Goal: Task Accomplishment & Management: Manage account settings

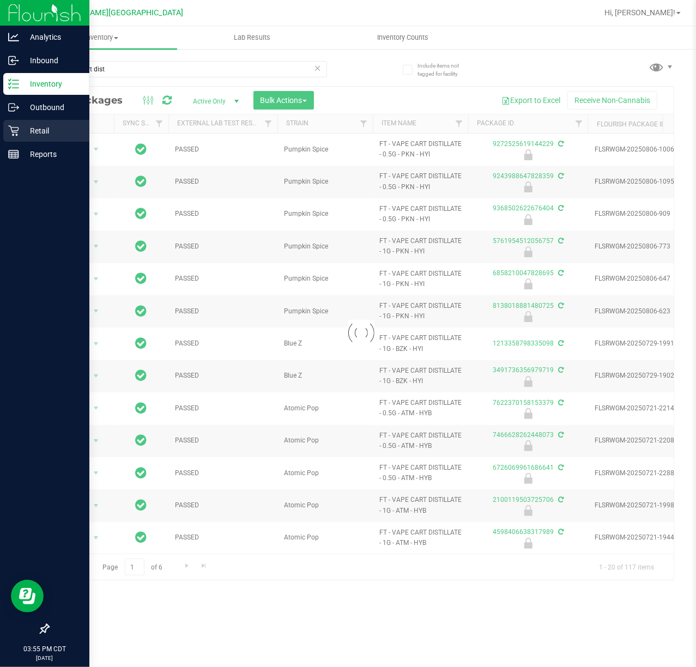
click at [31, 136] on p "Retail" at bounding box center [51, 130] width 65 height 13
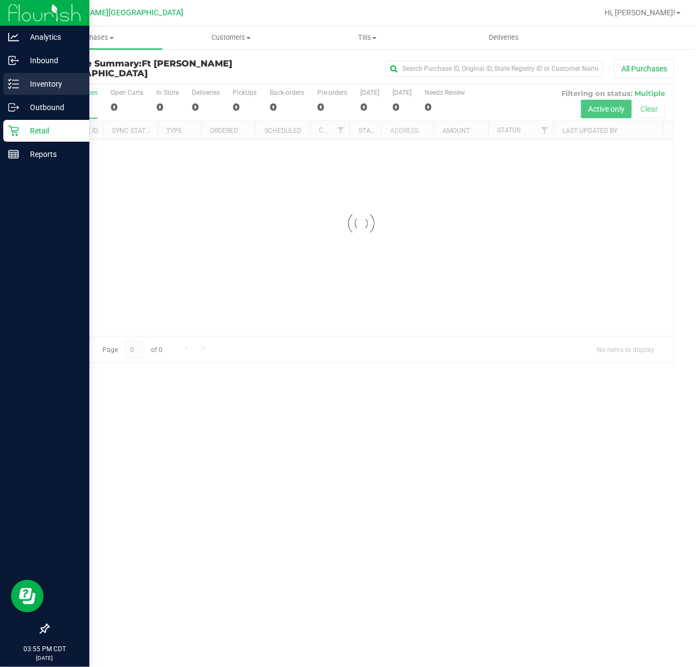
click at [53, 83] on p "Inventory" at bounding box center [51, 83] width 65 height 13
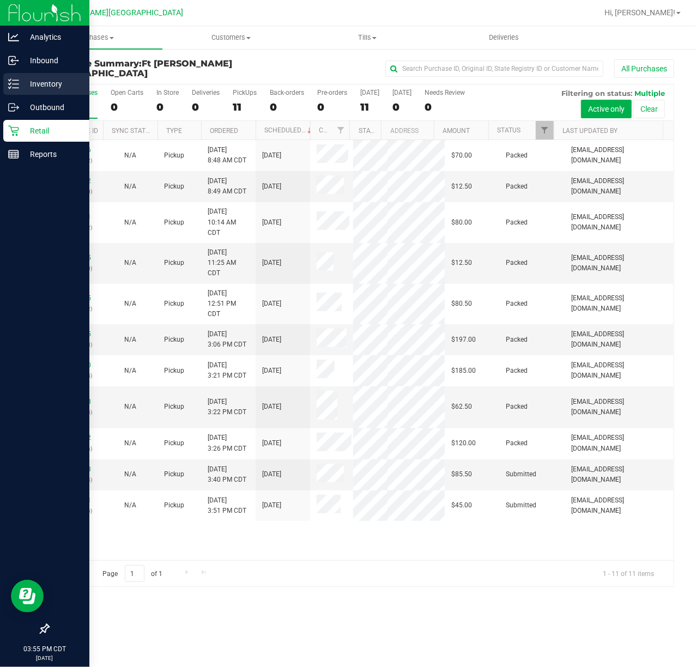
click at [66, 84] on p "Inventory" at bounding box center [51, 83] width 65 height 13
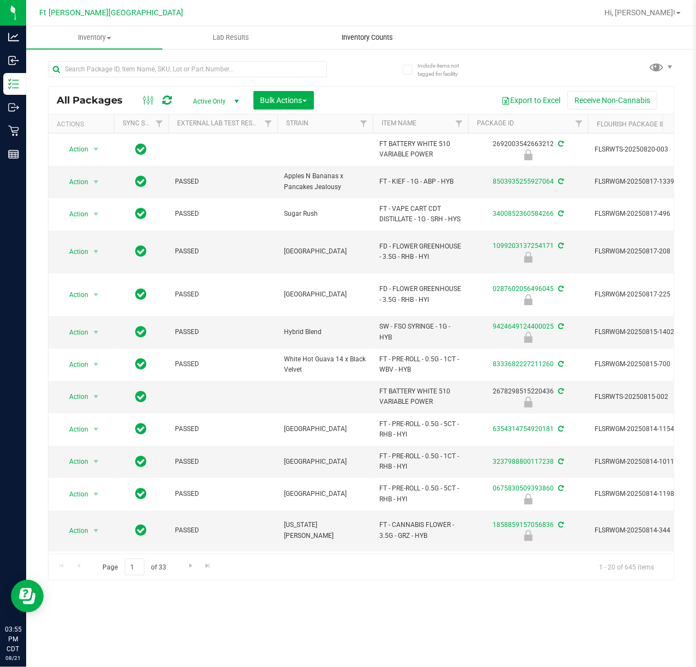
click at [336, 38] on span "Inventory Counts" at bounding box center [367, 38] width 81 height 10
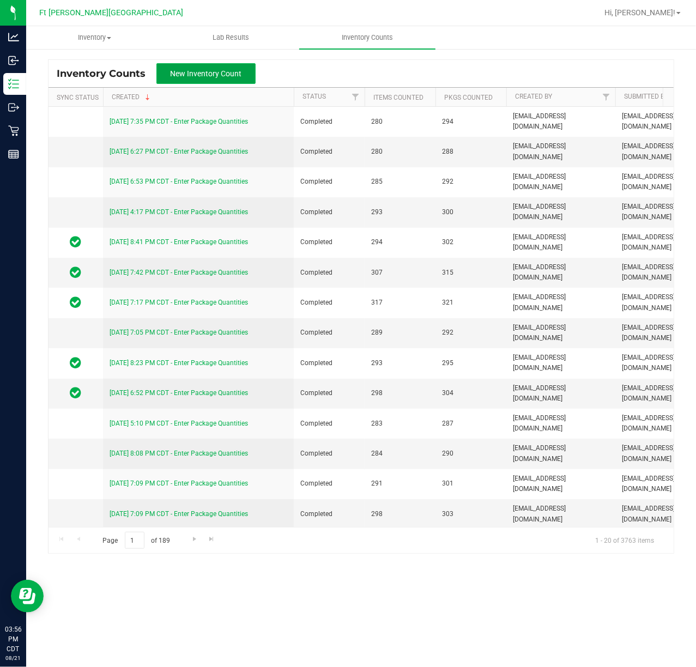
click at [210, 74] on span "New Inventory Count" at bounding box center [206, 73] width 71 height 9
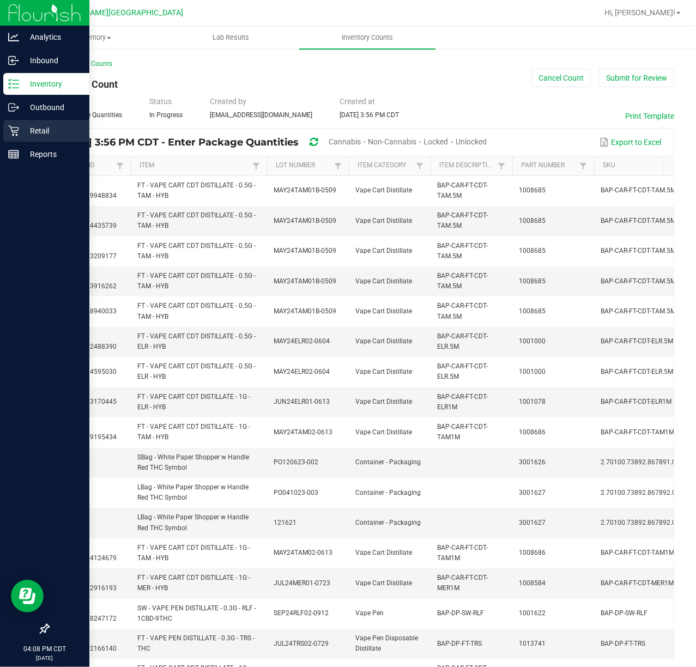
click at [26, 132] on p "Retail" at bounding box center [51, 130] width 65 height 13
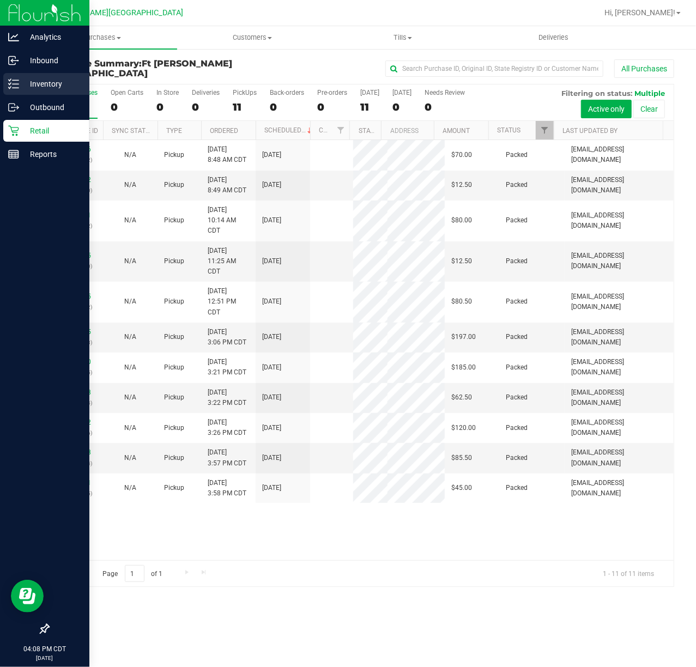
click at [29, 85] on p "Inventory" at bounding box center [51, 83] width 65 height 13
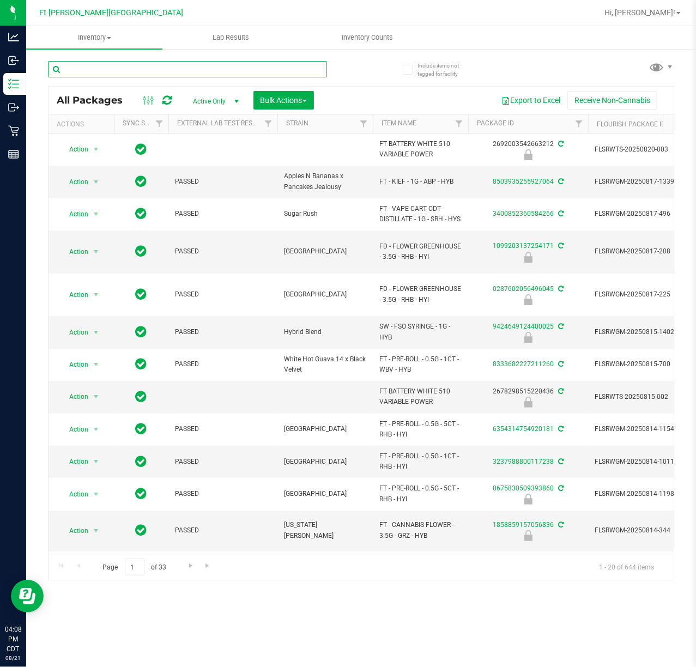
click at [172, 69] on input "text" at bounding box center [187, 69] width 279 height 16
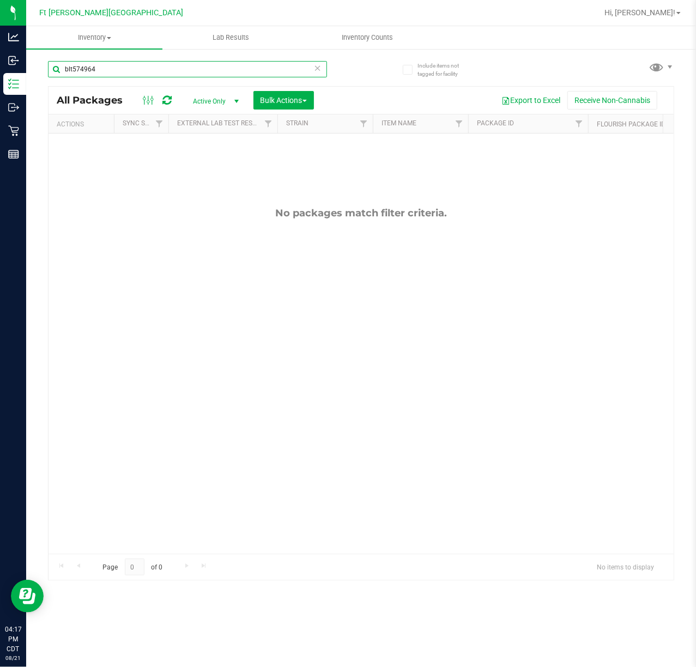
drag, startPoint x: 134, startPoint y: 63, endPoint x: -111, endPoint y: 96, distance: 246.8
click at [0, 96] on html "Analytics Inbound Inventory Outbound Retail Reports 04:17 PM CDT 08/21/2025 08/…" at bounding box center [348, 333] width 696 height 667
type input "puffco peak"
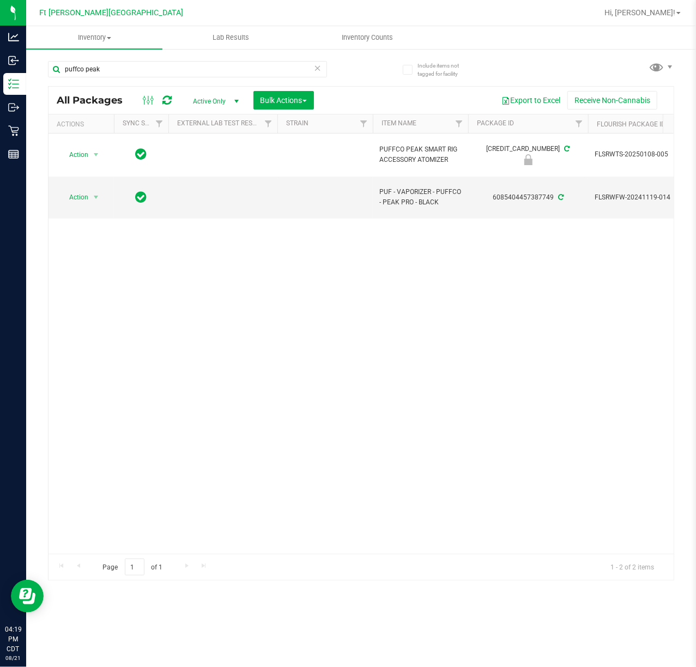
click at [317, 68] on icon at bounding box center [318, 67] width 8 height 13
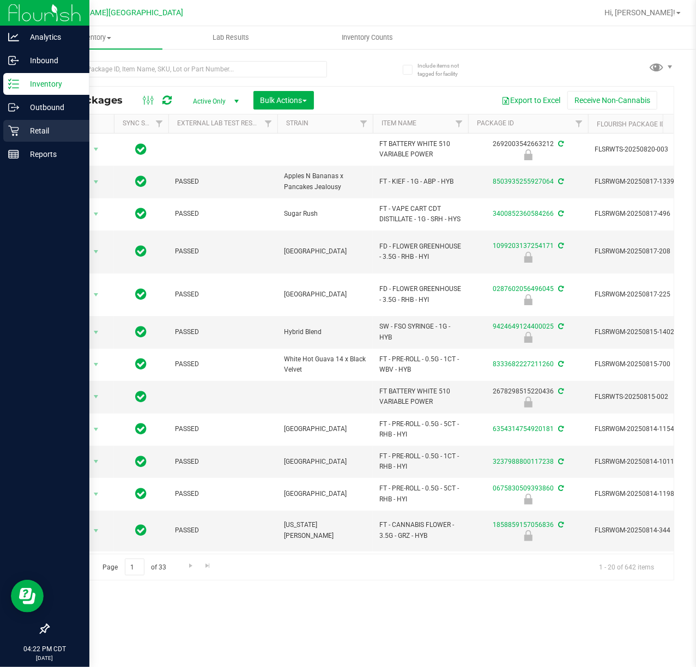
click at [33, 132] on p "Retail" at bounding box center [51, 130] width 65 height 13
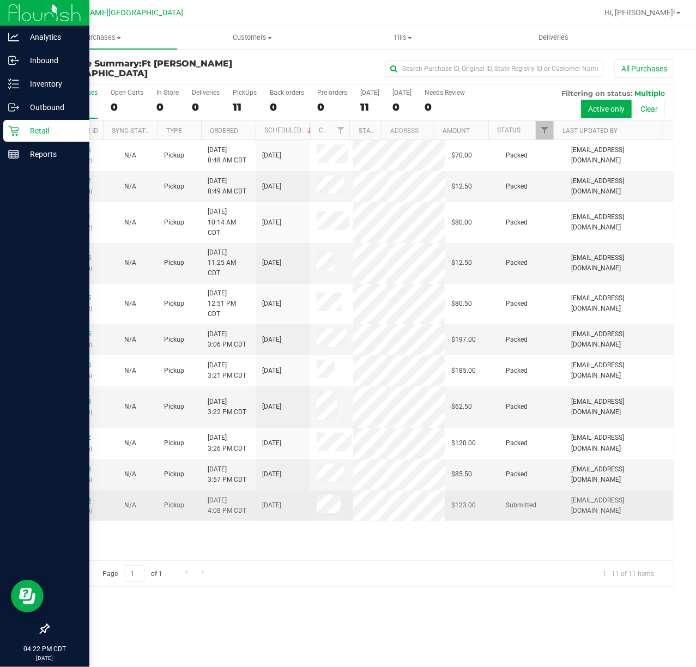
click at [81, 496] on link "11824803" at bounding box center [75, 500] width 31 height 8
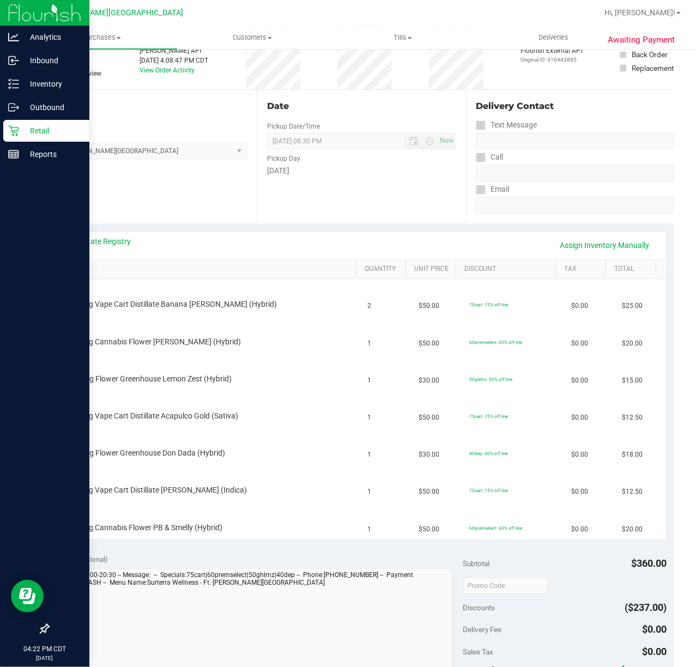
scroll to position [363, 0]
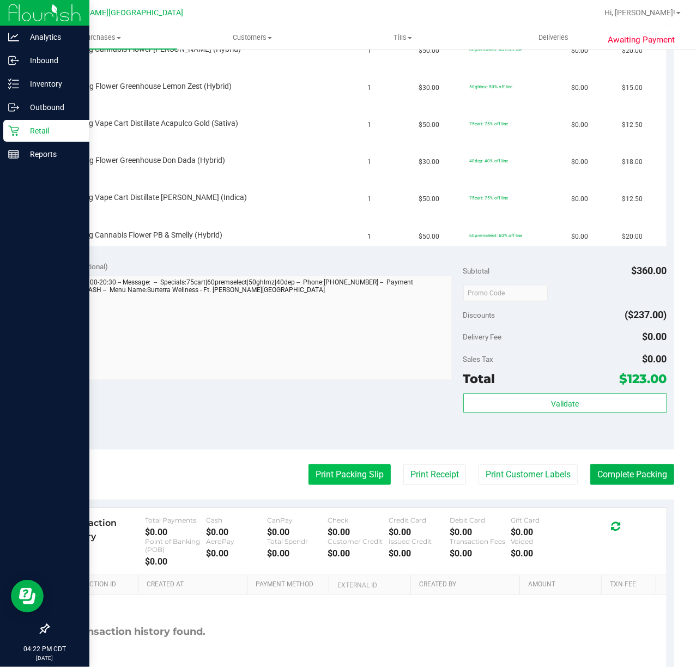
click at [329, 469] on button "Print Packing Slip" at bounding box center [349, 474] width 82 height 21
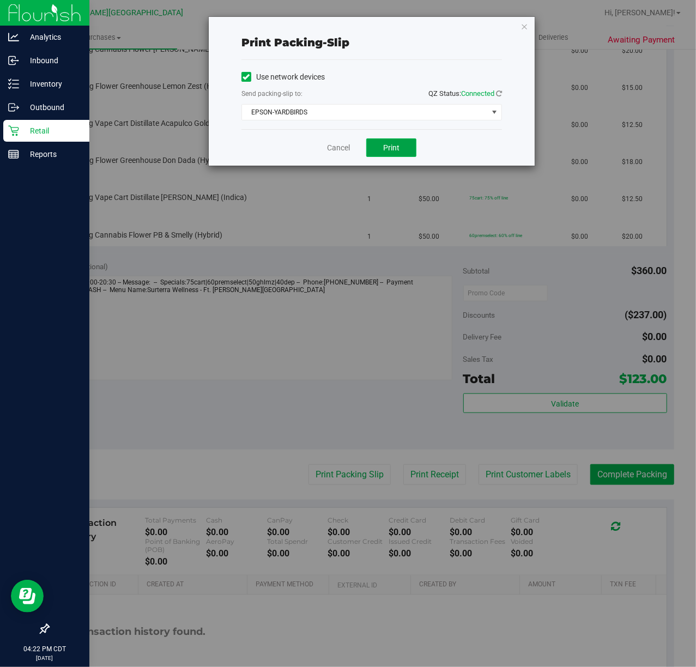
click at [410, 149] on button "Print" at bounding box center [391, 147] width 50 height 19
click at [342, 133] on div "Cancel Print" at bounding box center [371, 147] width 260 height 37
click at [341, 145] on link "Cancel" at bounding box center [338, 147] width 23 height 11
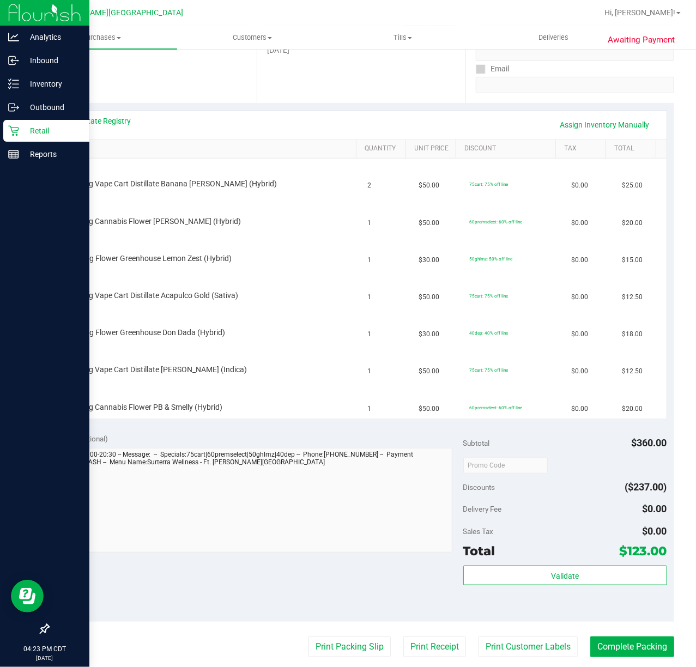
scroll to position [145, 0]
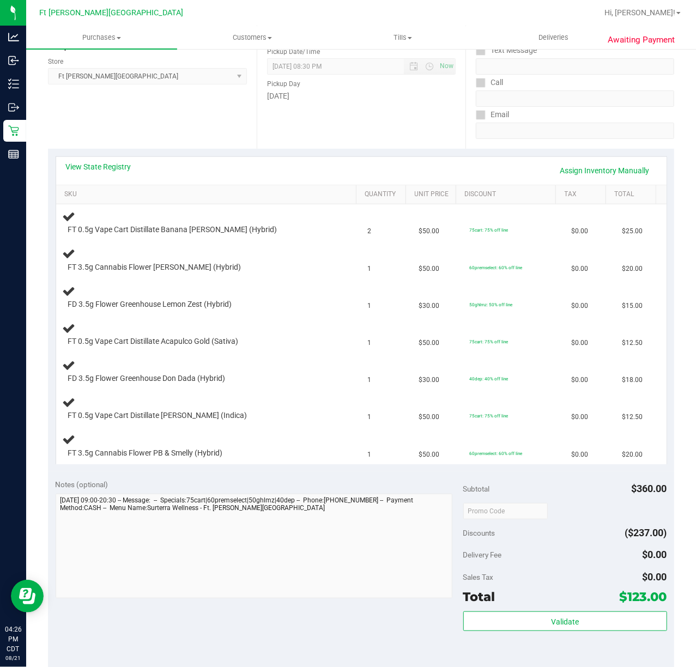
click at [139, 113] on div "Location Pickup Store Ft Walton Beach WC Select Store Bonita Springs WC Boynton…" at bounding box center [152, 81] width 209 height 133
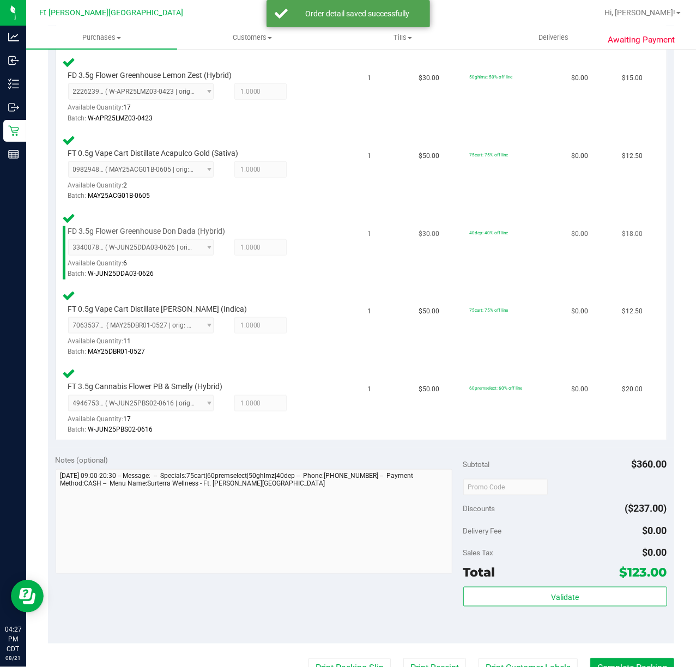
scroll to position [581, 0]
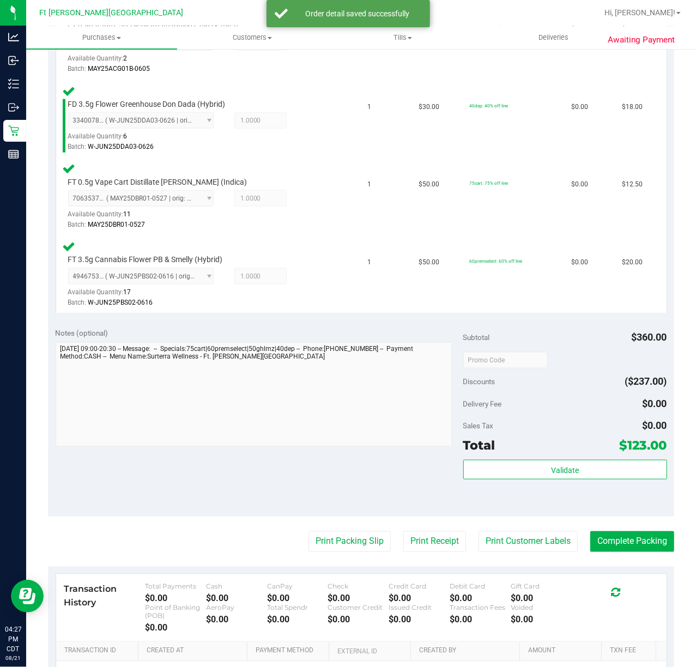
click at [499, 483] on div "Validate" at bounding box center [565, 484] width 204 height 49
click at [500, 467] on button "Validate" at bounding box center [565, 470] width 204 height 20
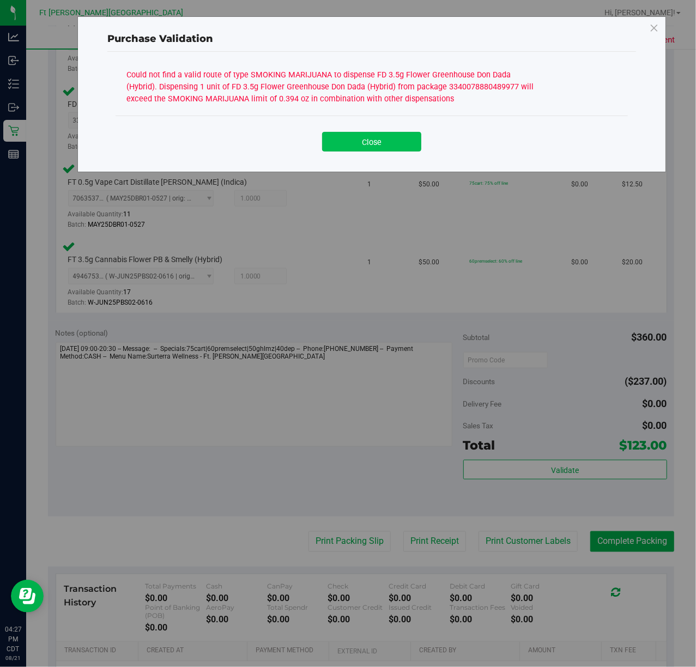
click at [343, 141] on button "Close" at bounding box center [371, 142] width 99 height 20
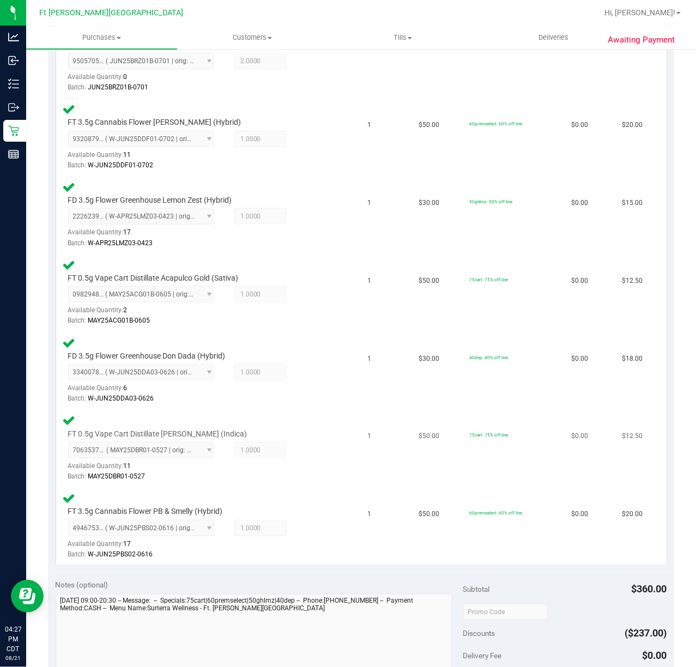
scroll to position [508, 0]
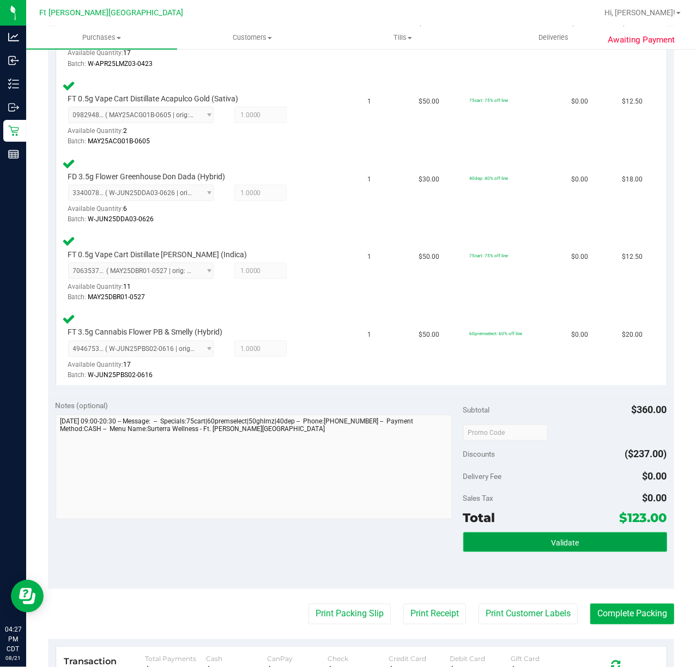
click at [517, 539] on button "Validate" at bounding box center [565, 542] width 204 height 20
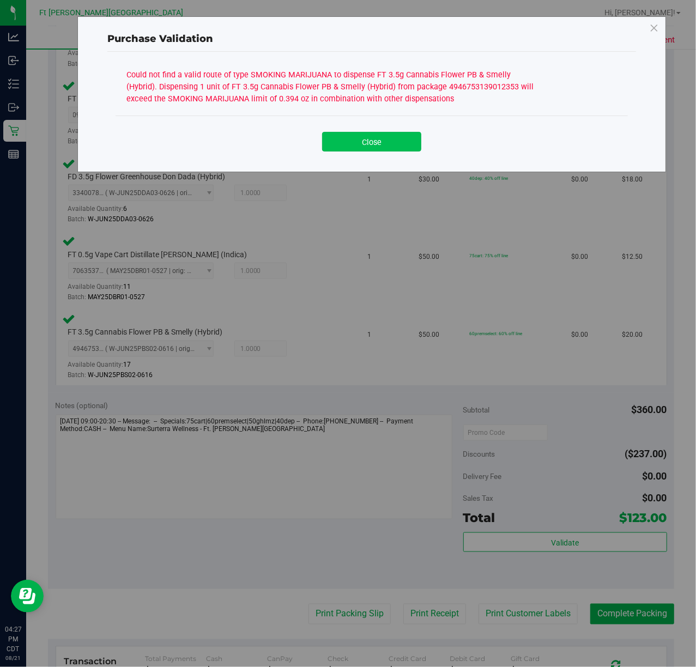
click at [351, 144] on button "Close" at bounding box center [371, 142] width 99 height 20
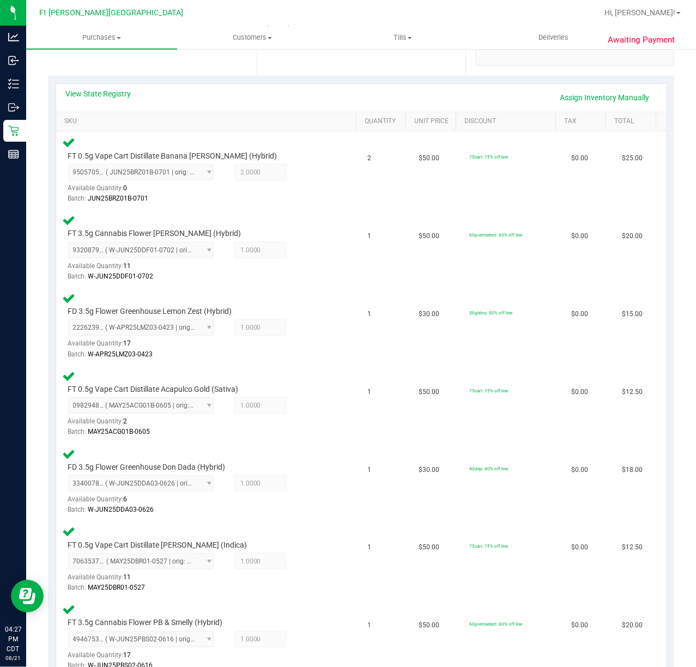
scroll to position [72, 0]
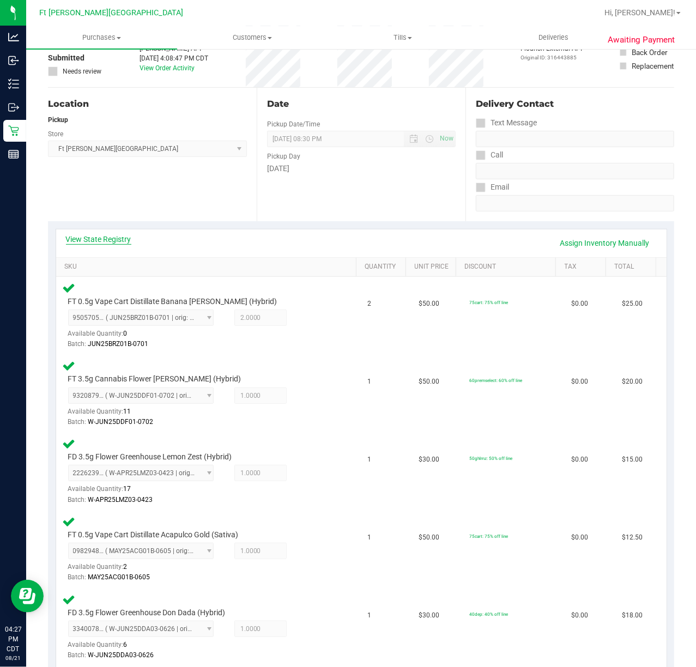
click at [116, 242] on link "View State Registry" at bounding box center [98, 239] width 65 height 11
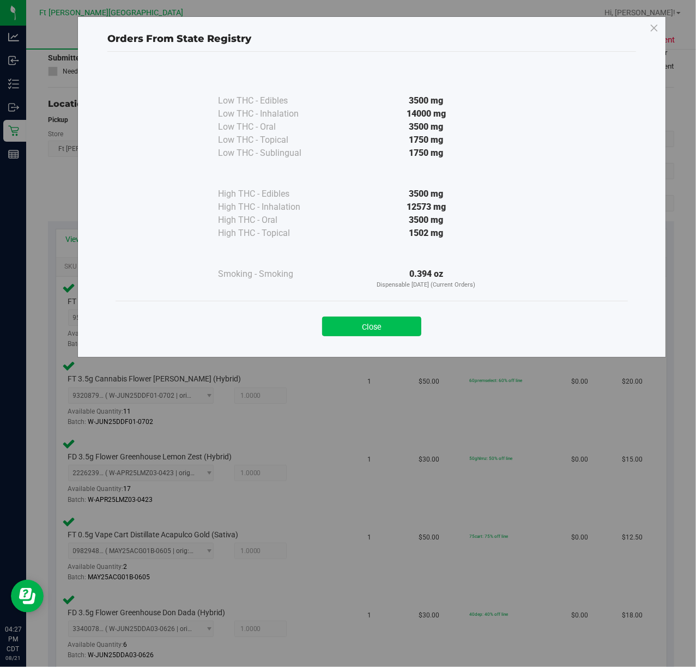
click at [367, 336] on button "Close" at bounding box center [371, 327] width 99 height 20
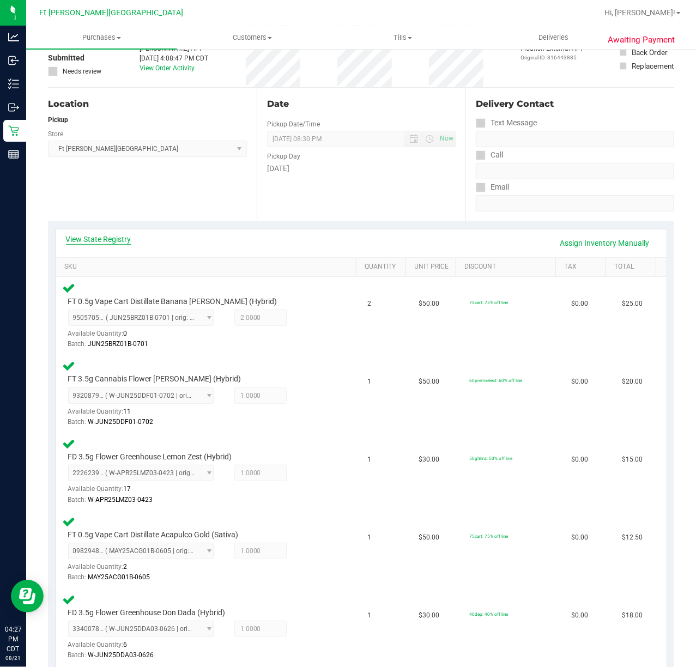
click at [97, 243] on link "View State Registry" at bounding box center [98, 239] width 65 height 11
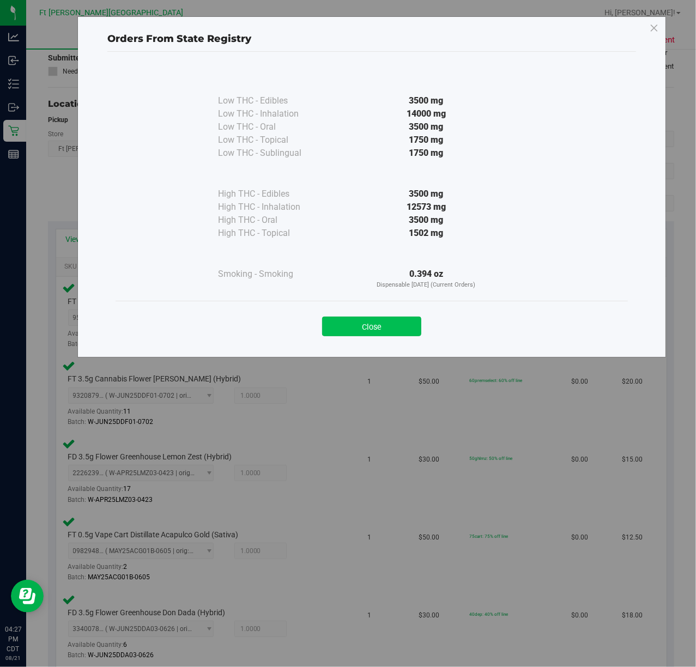
click at [406, 317] on button "Close" at bounding box center [371, 327] width 99 height 20
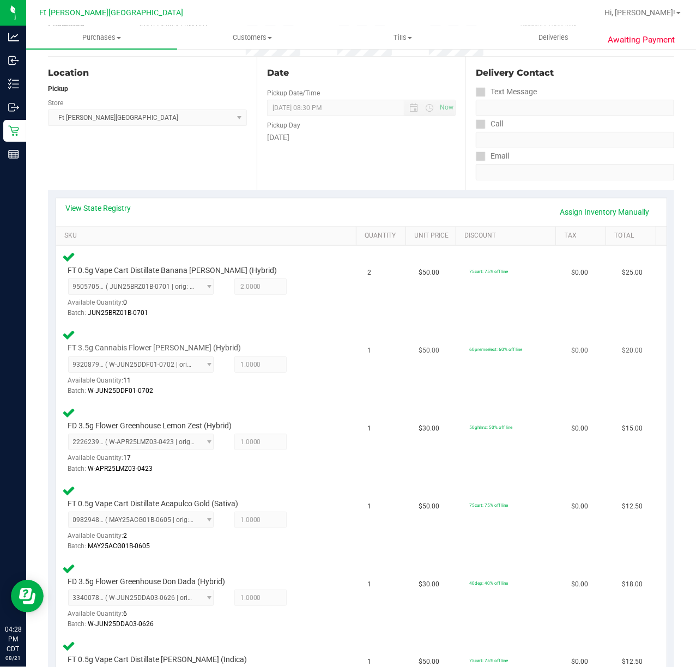
scroll to position [0, 0]
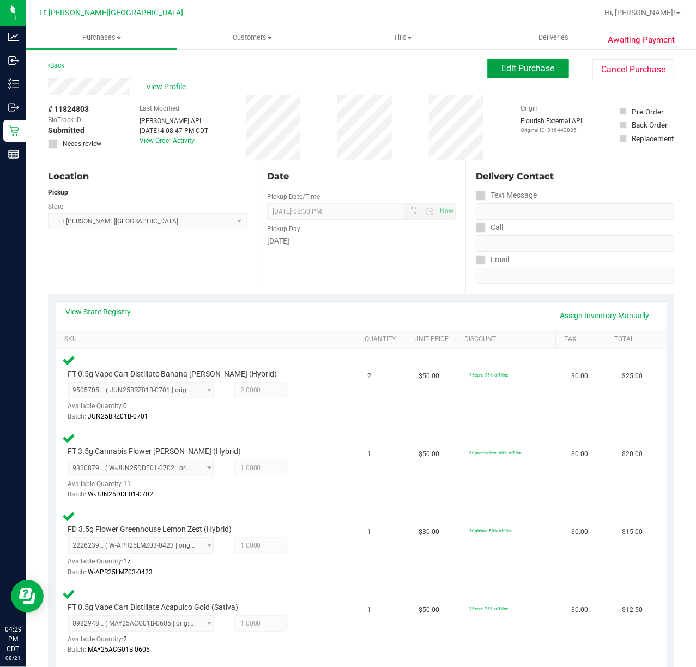
click at [535, 72] on span "Edit Purchase" at bounding box center [528, 68] width 53 height 10
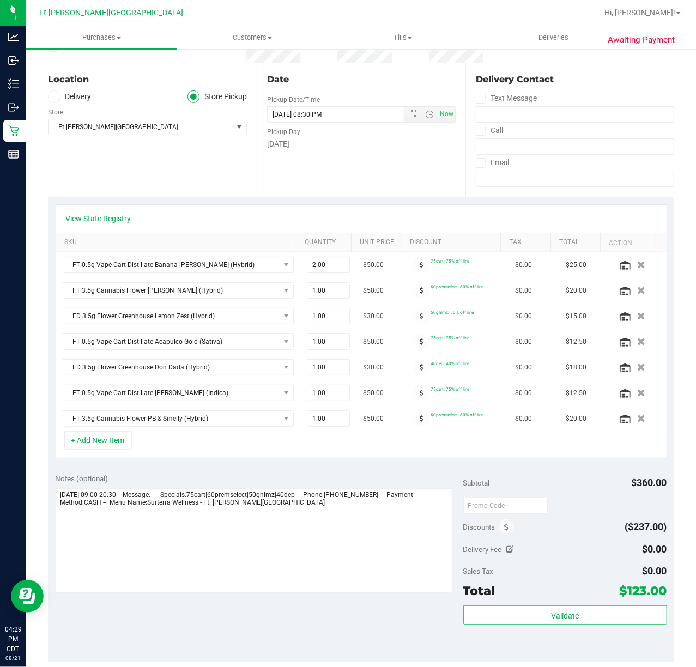
scroll to position [72, 0]
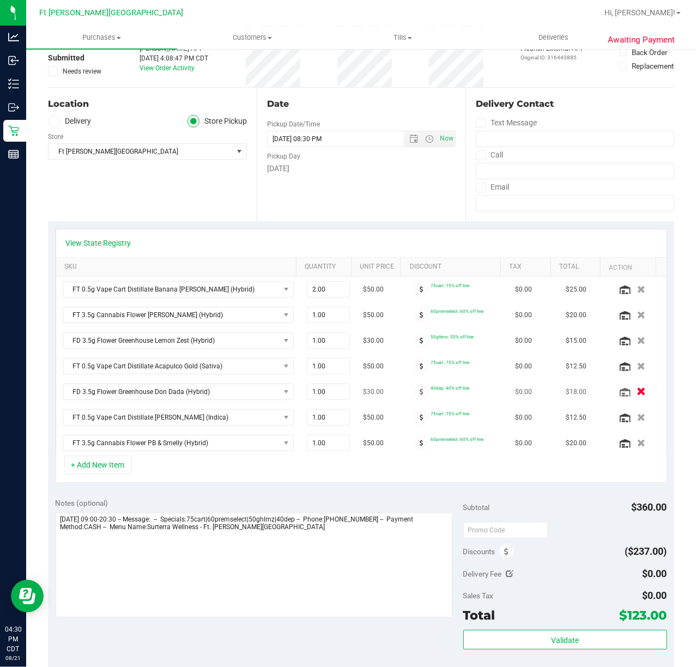
click at [636, 392] on icon "button" at bounding box center [640, 392] width 9 height 8
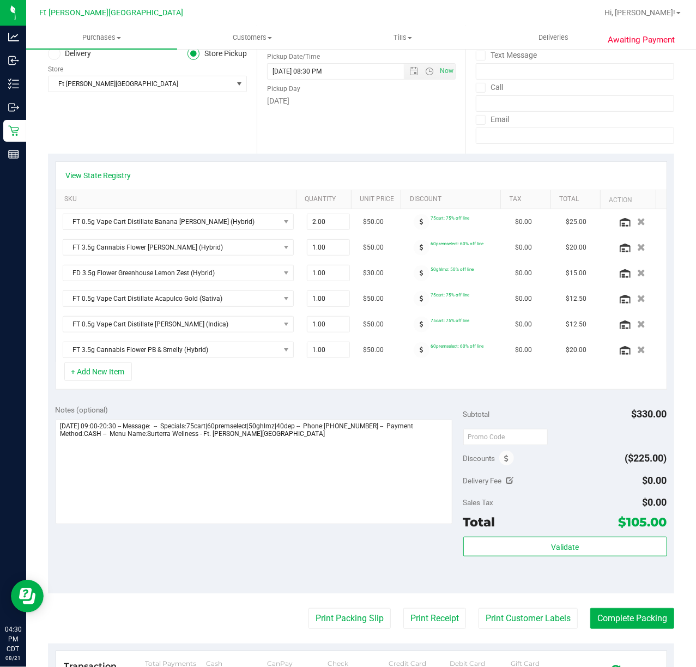
scroll to position [0, 0]
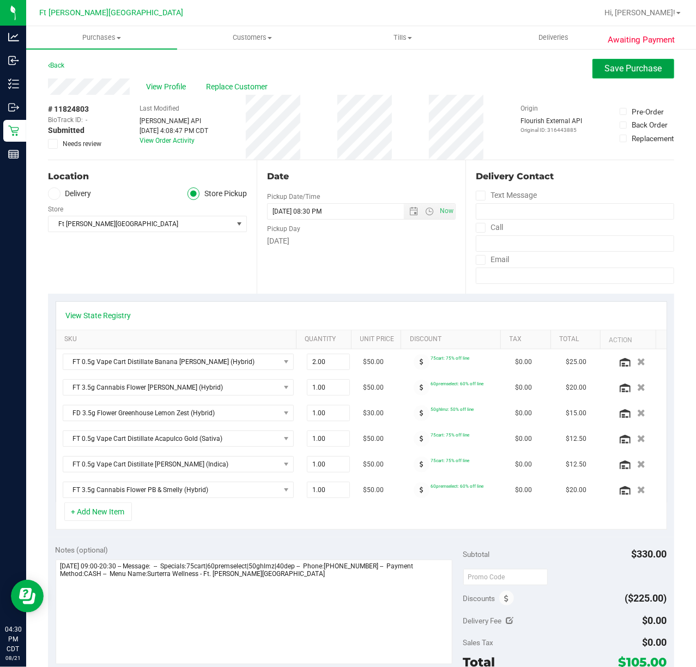
click at [597, 59] on button "Save Purchase" at bounding box center [633, 69] width 82 height 20
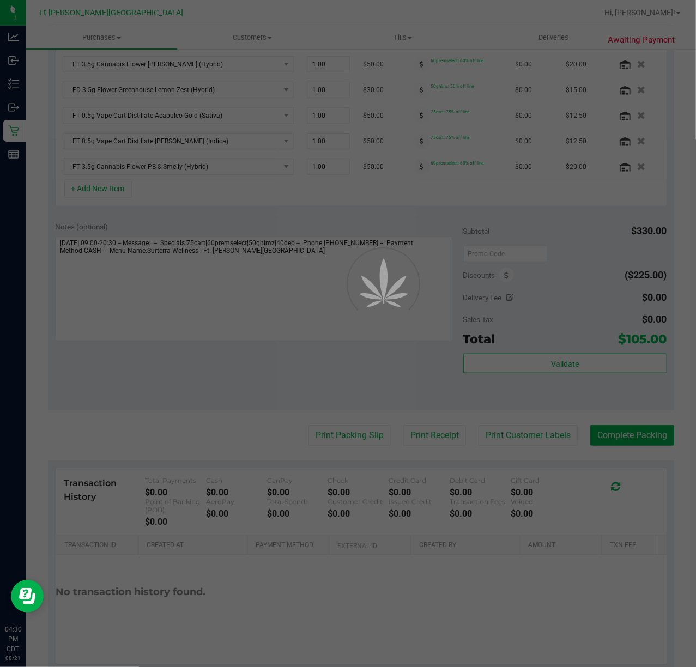
scroll to position [355, 0]
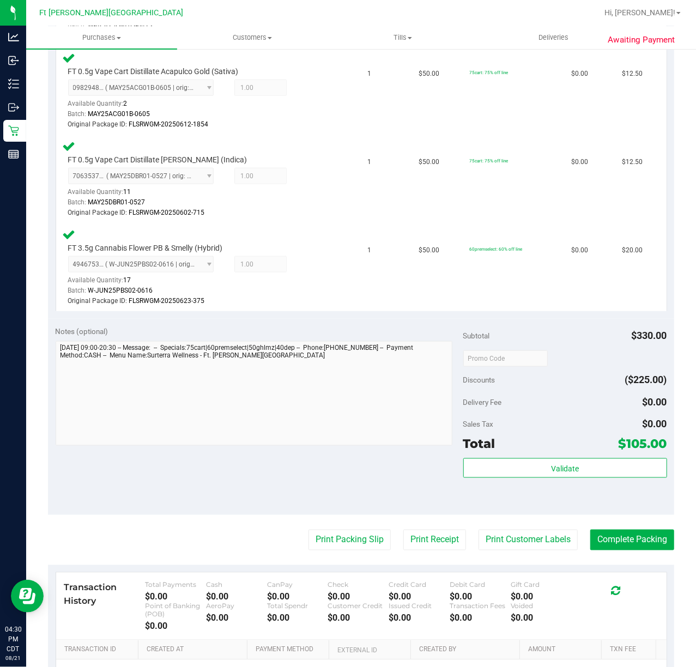
scroll to position [698, 0]
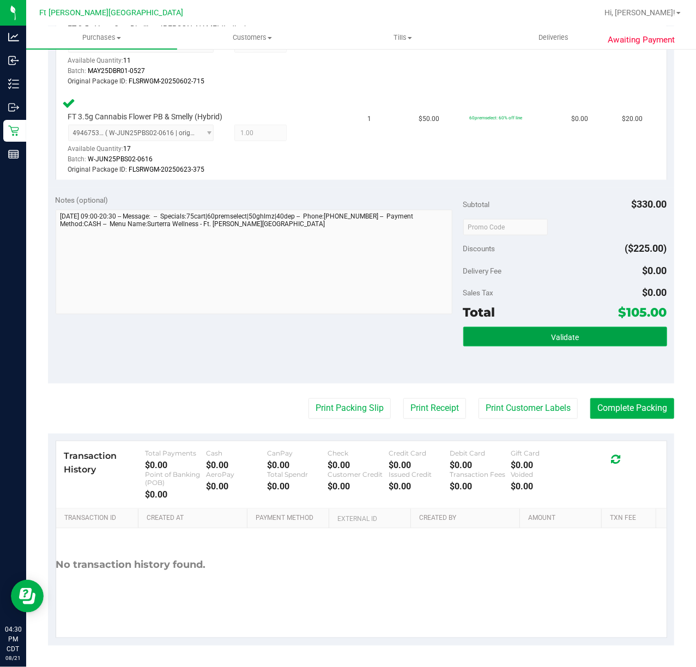
click at [563, 330] on button "Validate" at bounding box center [565, 337] width 204 height 20
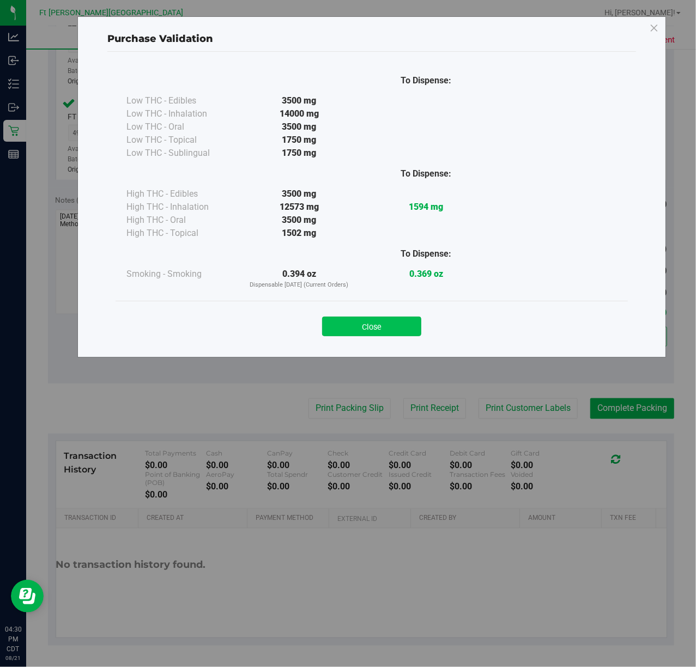
click at [360, 323] on button "Close" at bounding box center [371, 327] width 99 height 20
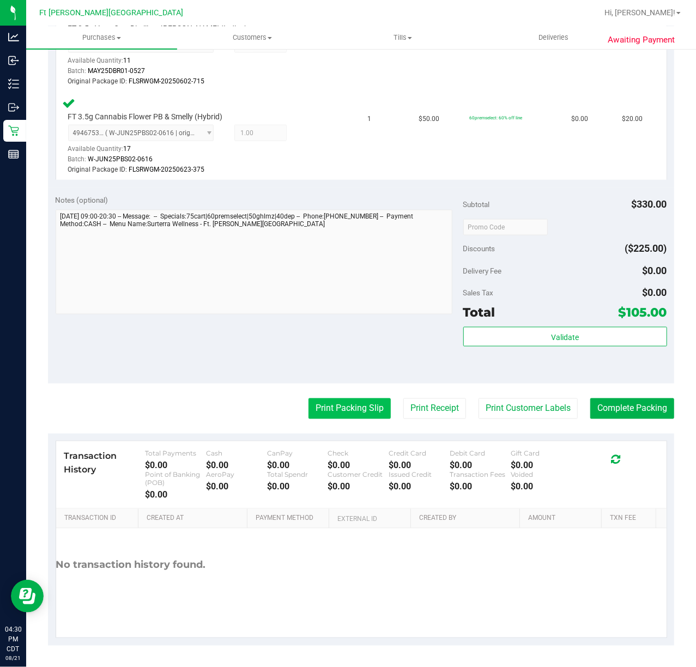
click at [343, 408] on button "Print Packing Slip" at bounding box center [349, 408] width 82 height 21
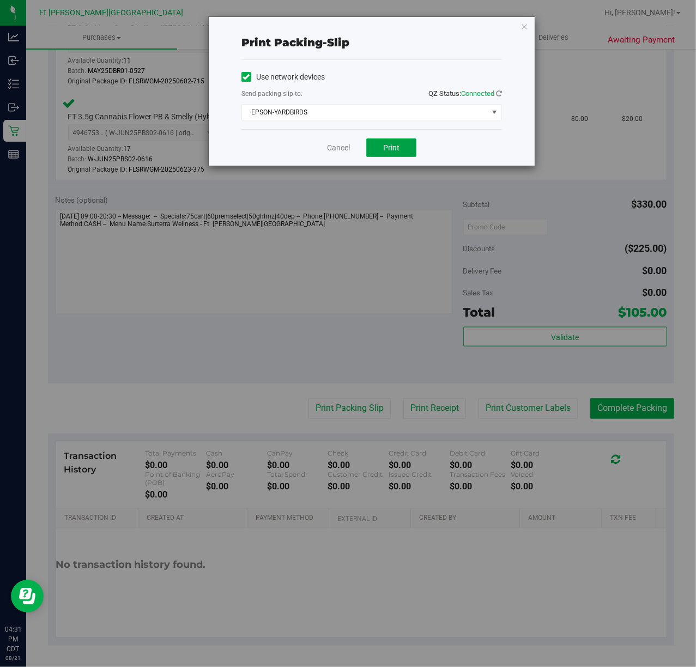
click at [396, 154] on button "Print" at bounding box center [391, 147] width 50 height 19
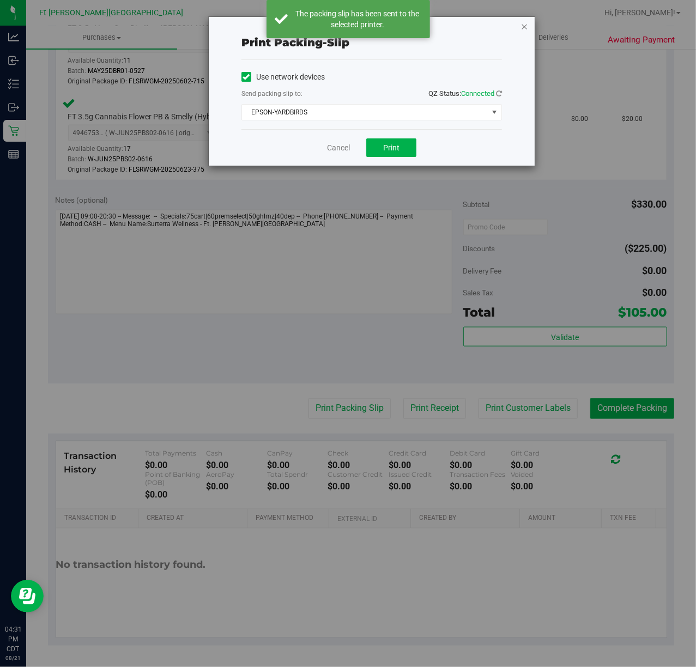
click at [526, 29] on icon "button" at bounding box center [524, 26] width 8 height 13
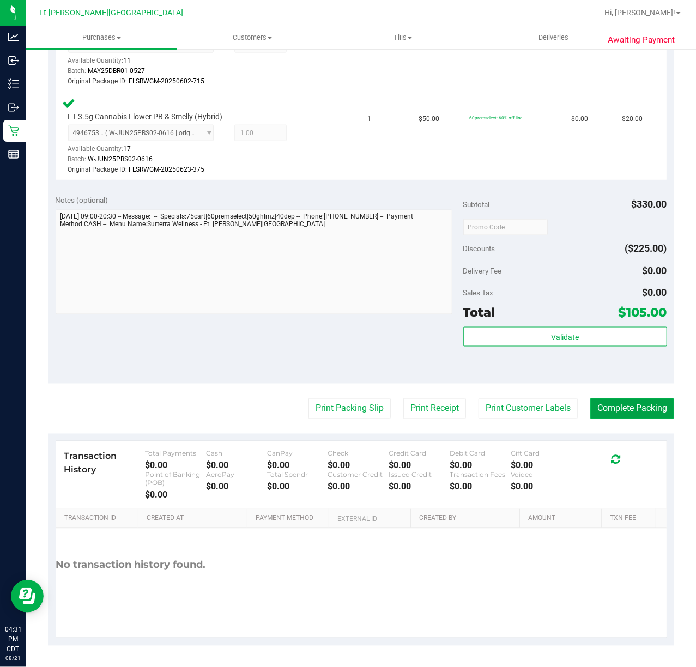
click at [628, 406] on button "Complete Packing" at bounding box center [632, 408] width 84 height 21
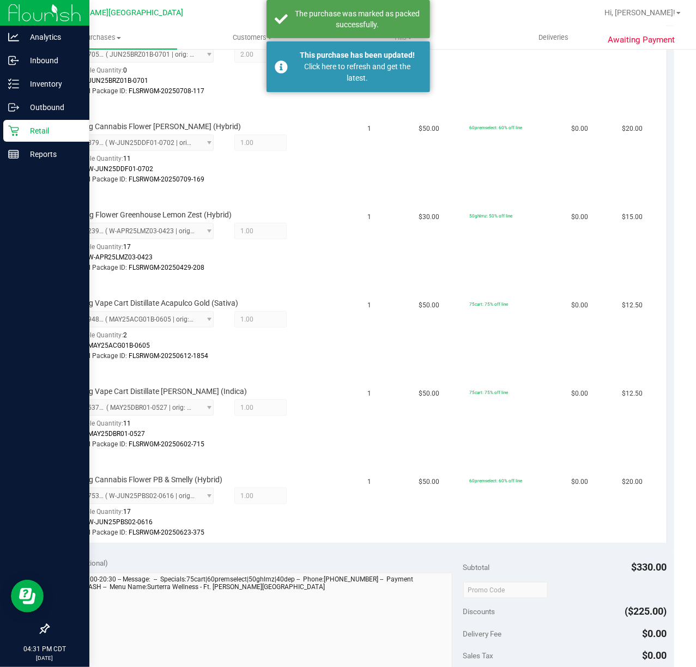
scroll to position [190, 0]
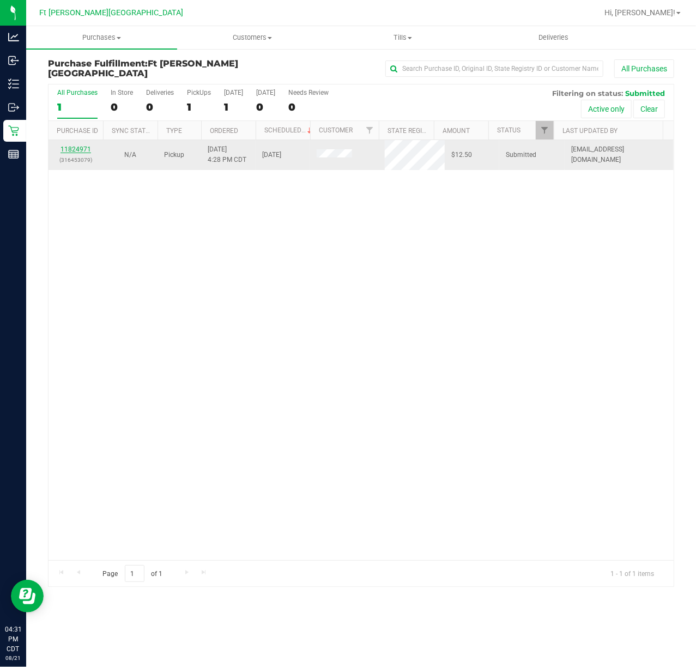
click at [86, 146] on link "11824971" at bounding box center [75, 149] width 31 height 8
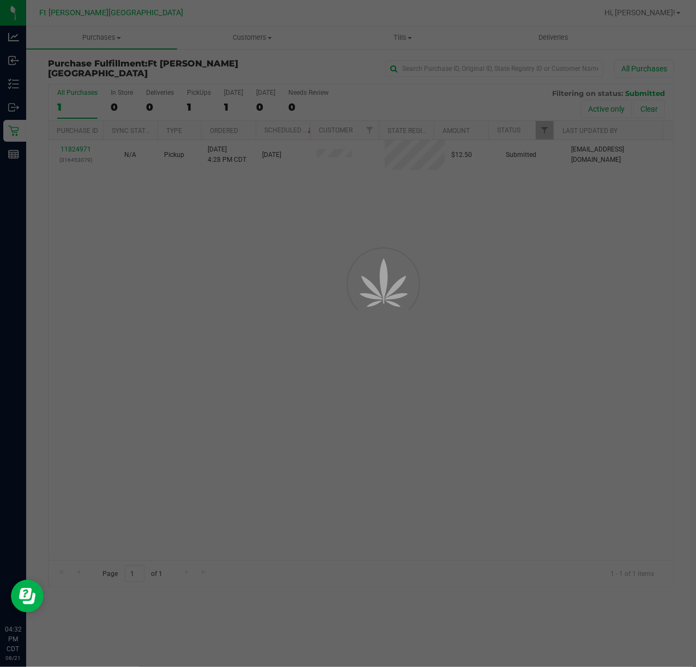
click at [232, 220] on div at bounding box center [348, 333] width 696 height 667
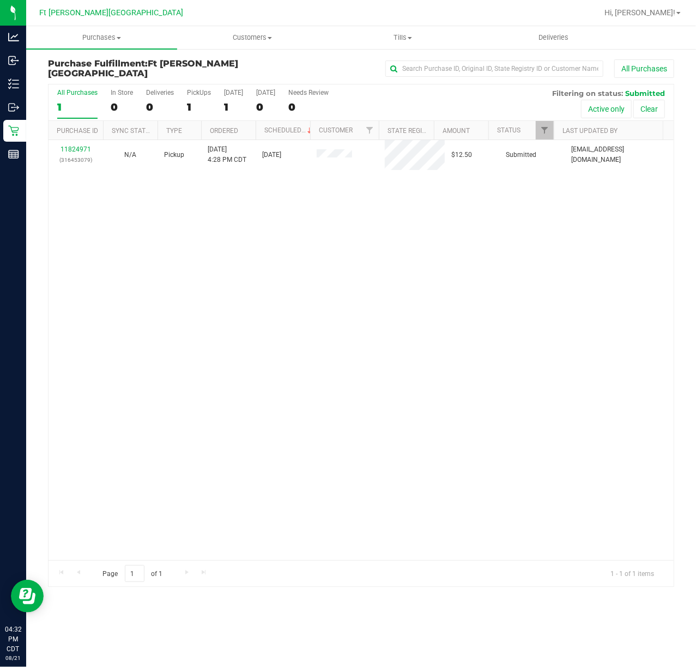
drag, startPoint x: 253, startPoint y: 231, endPoint x: 205, endPoint y: 199, distance: 57.7
click at [252, 229] on div "11824971 (316453079) N/A Pickup [DATE] 4:28 PM CDT 8/21/2025 $12.50 Submitted […" at bounding box center [360, 350] width 625 height 420
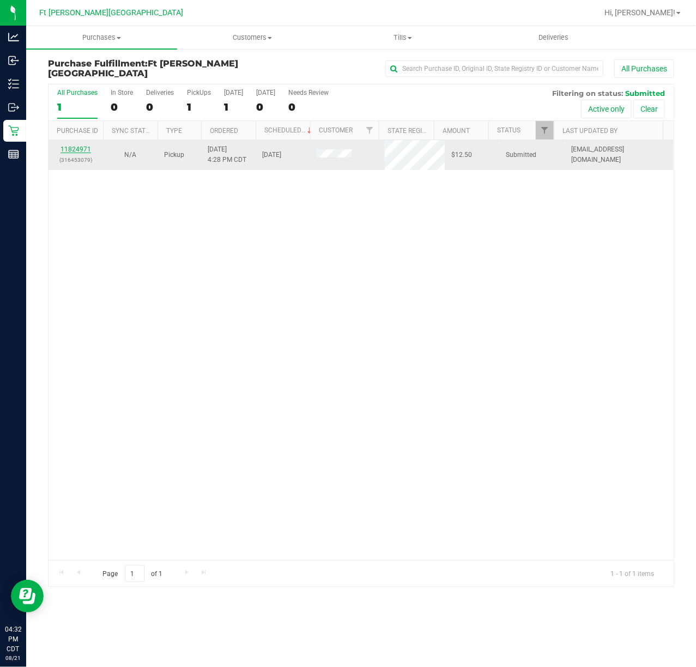
click at [86, 146] on link "11824971" at bounding box center [75, 149] width 31 height 8
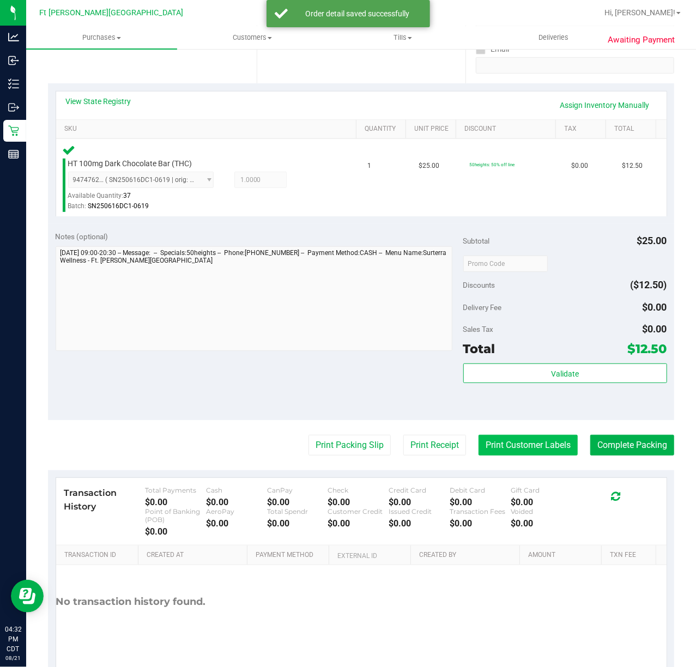
scroll to position [218, 0]
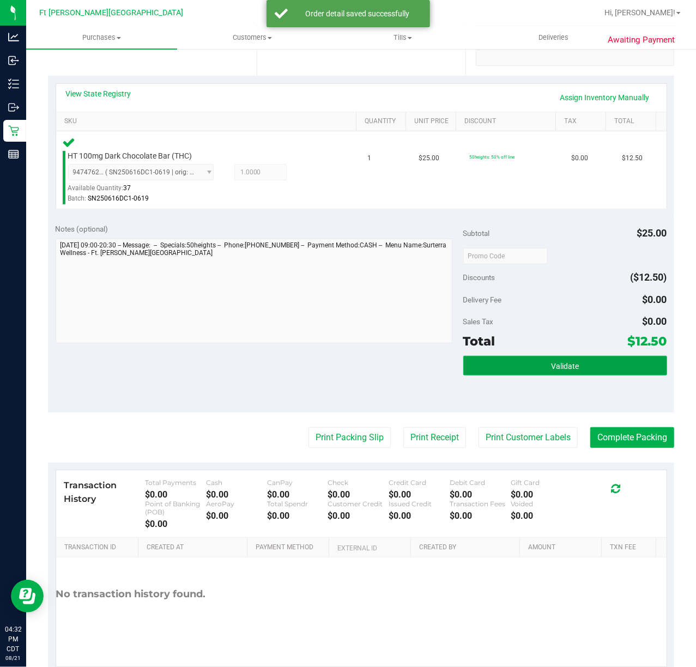
click at [530, 358] on button "Validate" at bounding box center [565, 366] width 204 height 20
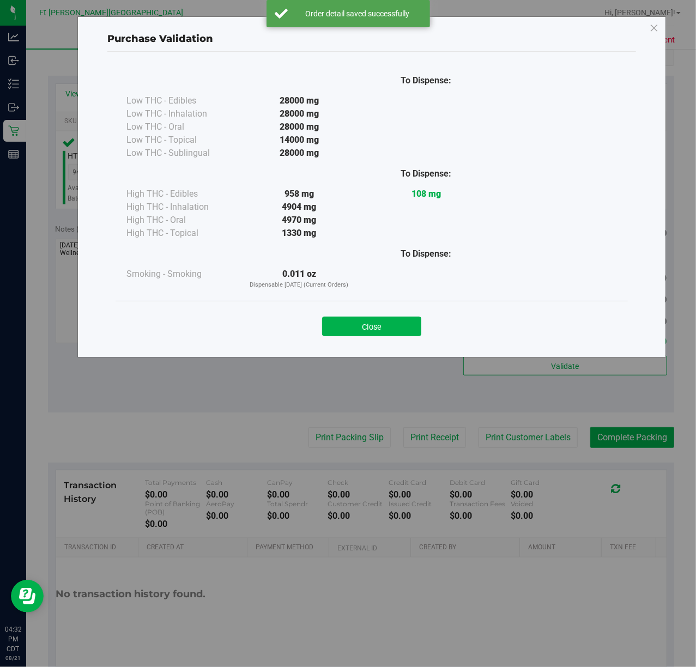
drag, startPoint x: 354, startPoint y: 328, endPoint x: 349, endPoint y: 330, distance: 5.9
click at [355, 328] on button "Close" at bounding box center [371, 327] width 99 height 20
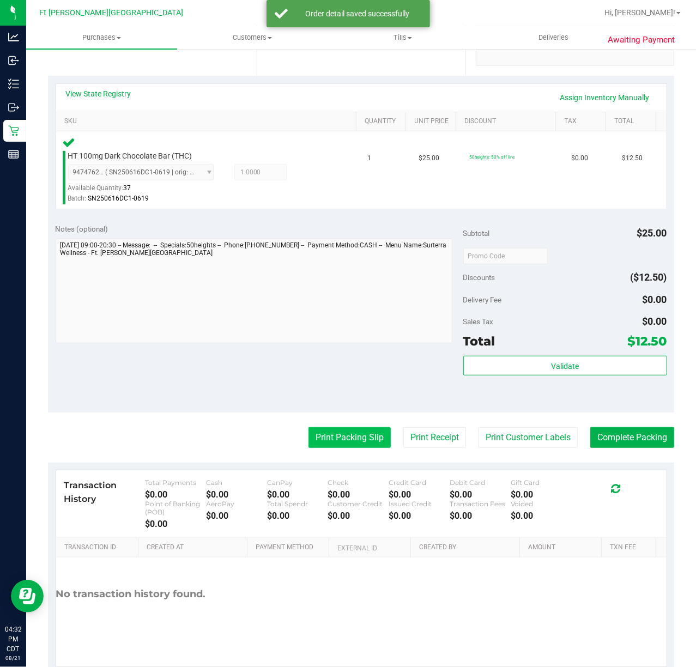
click at [336, 430] on button "Print Packing Slip" at bounding box center [349, 437] width 82 height 21
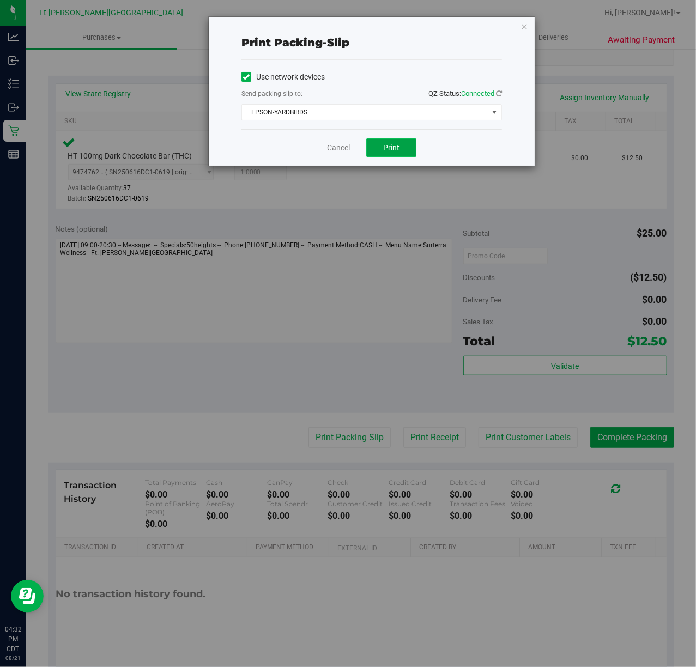
click at [375, 149] on button "Print" at bounding box center [391, 147] width 50 height 19
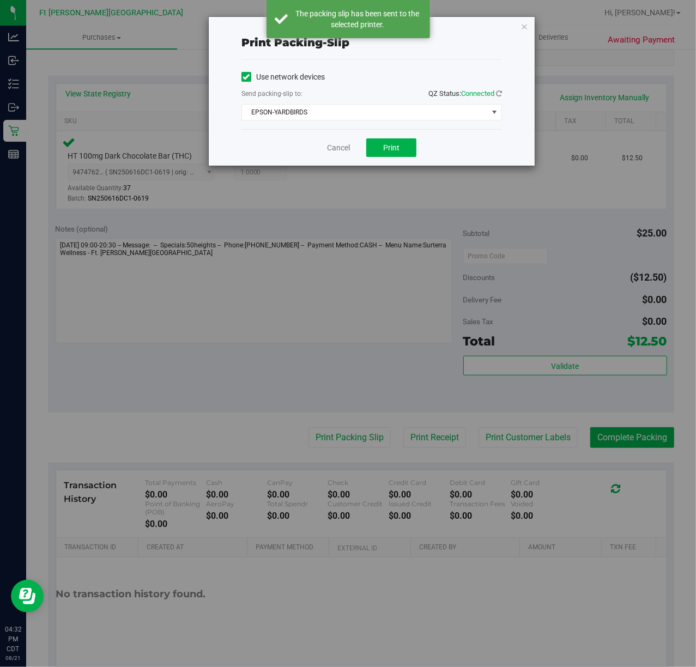
click at [331, 139] on div "Cancel Print" at bounding box center [371, 147] width 260 height 37
click at [335, 148] on link "Cancel" at bounding box center [338, 147] width 23 height 11
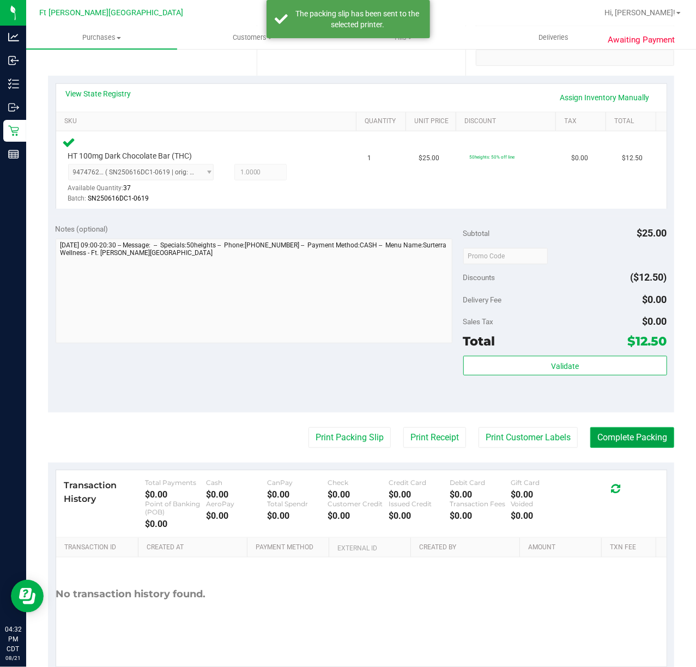
click at [629, 444] on button "Complete Packing" at bounding box center [632, 437] width 84 height 21
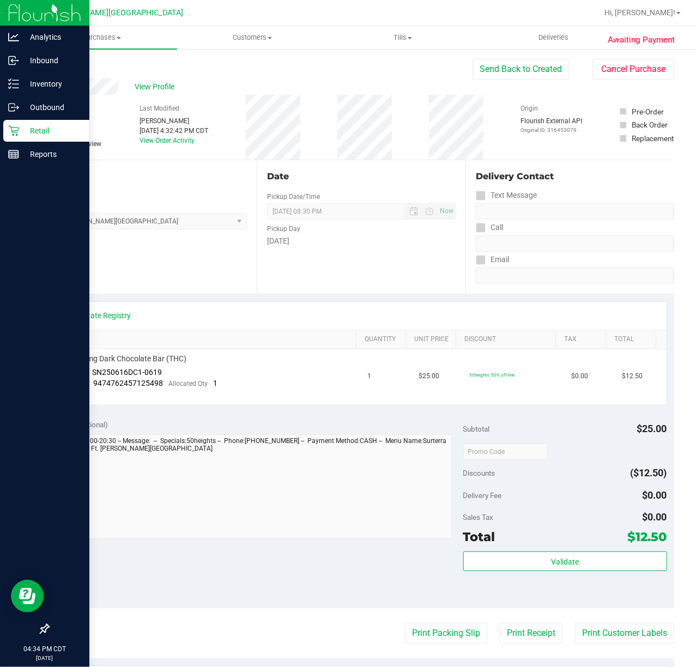
click at [48, 137] on div "Retail" at bounding box center [46, 131] width 86 height 22
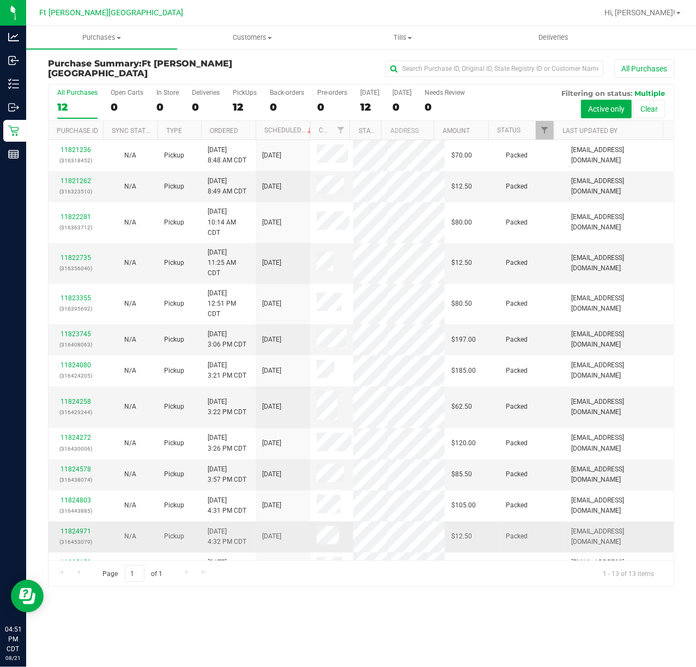
scroll to position [16, 0]
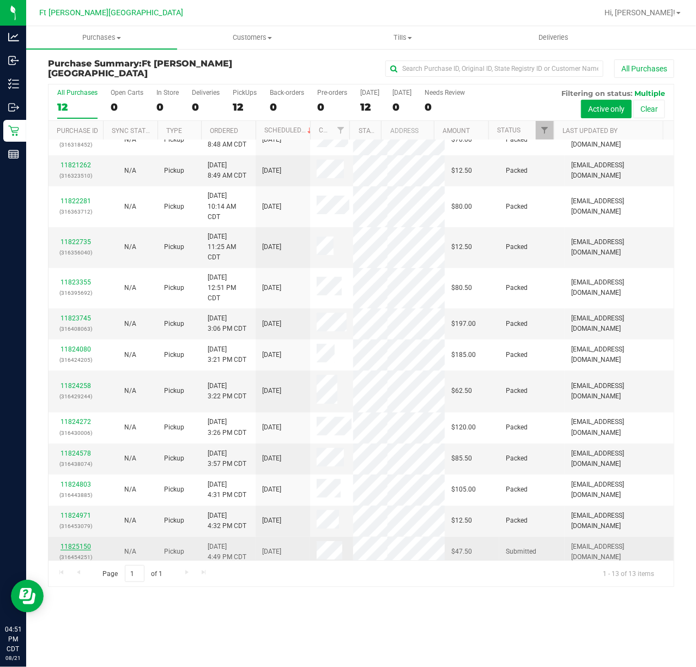
click at [77, 543] on link "11825150" at bounding box center [75, 547] width 31 height 8
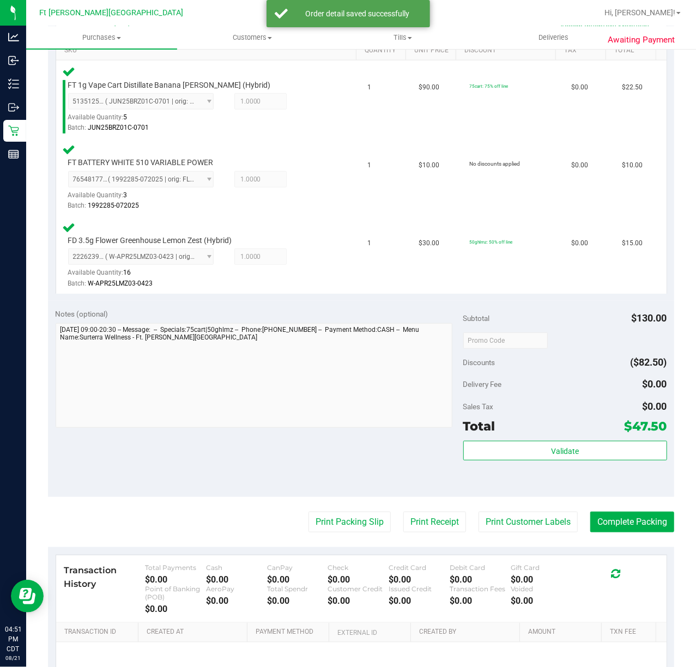
scroll to position [403, 0]
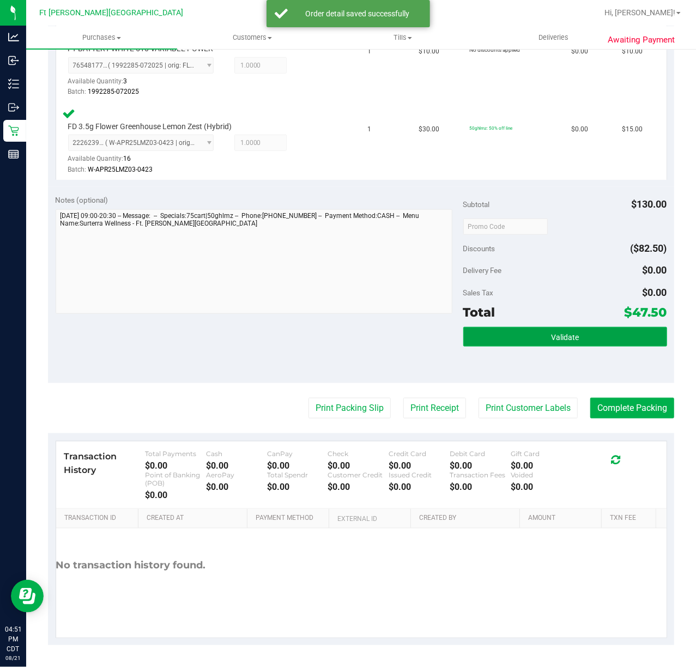
click at [530, 332] on button "Validate" at bounding box center [565, 337] width 204 height 20
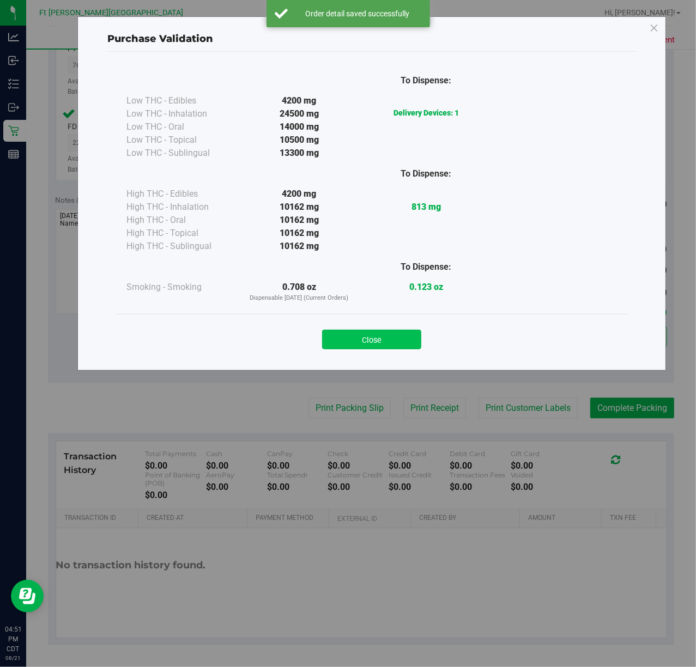
click at [389, 349] on button "Close" at bounding box center [371, 340] width 99 height 20
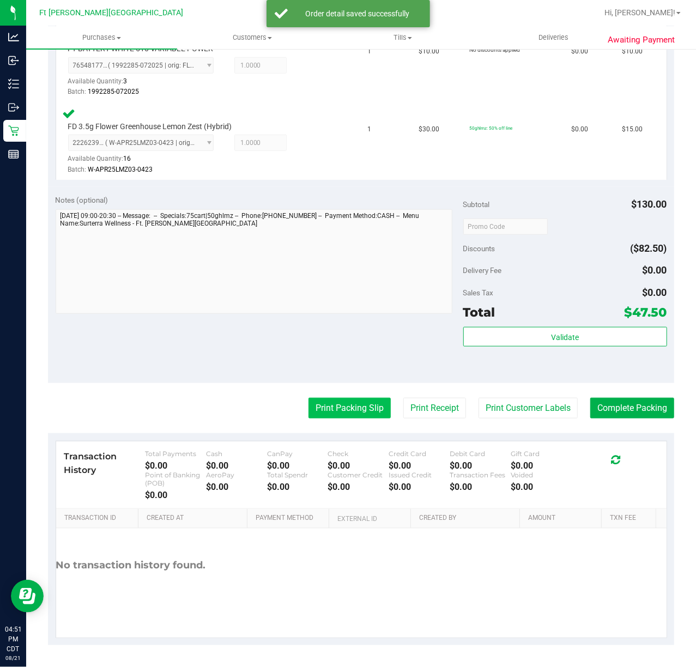
click at [359, 416] on button "Print Packing Slip" at bounding box center [349, 408] width 82 height 21
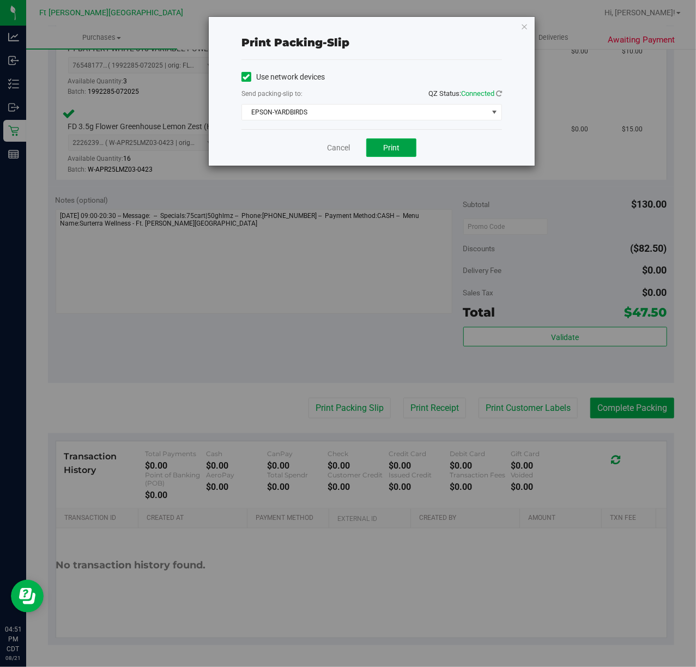
click at [388, 143] on span "Print" at bounding box center [391, 147] width 16 height 9
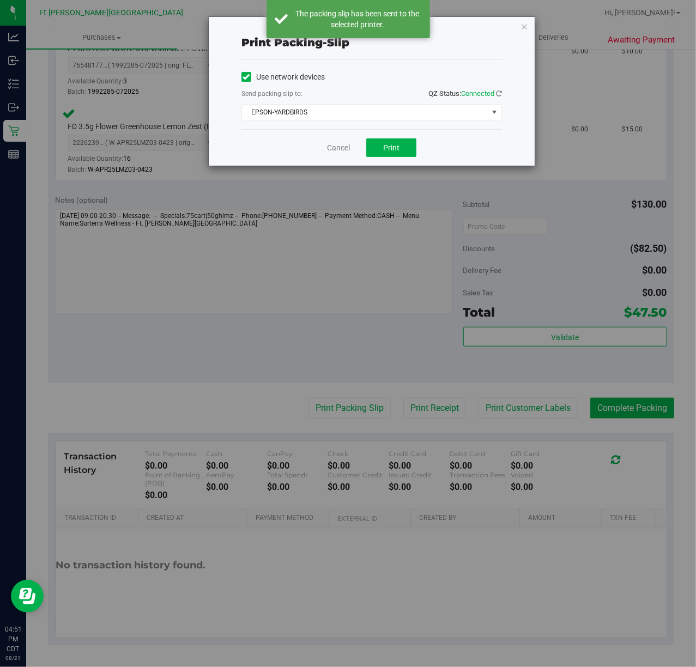
click at [351, 145] on div "Cancel Print" at bounding box center [371, 147] width 260 height 37
click at [347, 147] on link "Cancel" at bounding box center [338, 147] width 23 height 11
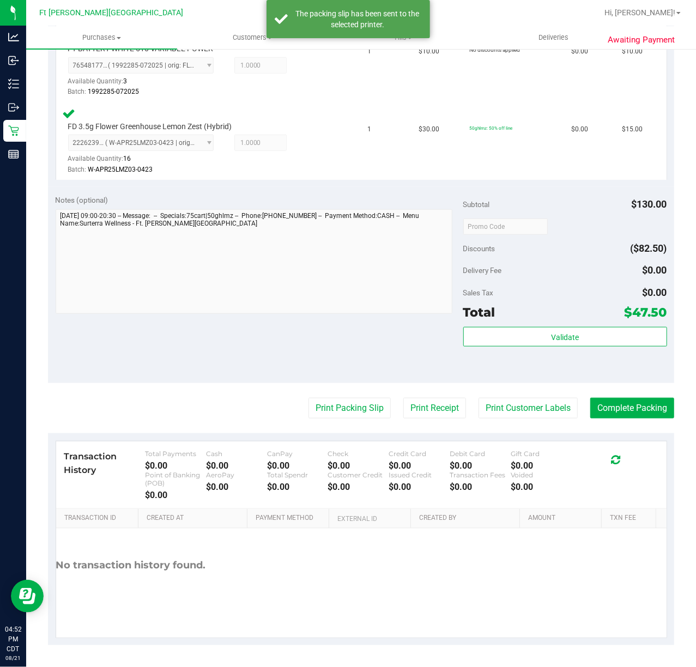
click at [609, 396] on purchase-details "Back Edit Purchase Cancel Purchase View Profile # 11825150 BioTrack ID: - Submi…" at bounding box center [361, 150] width 626 height 989
click at [605, 402] on button "Complete Packing" at bounding box center [632, 408] width 84 height 21
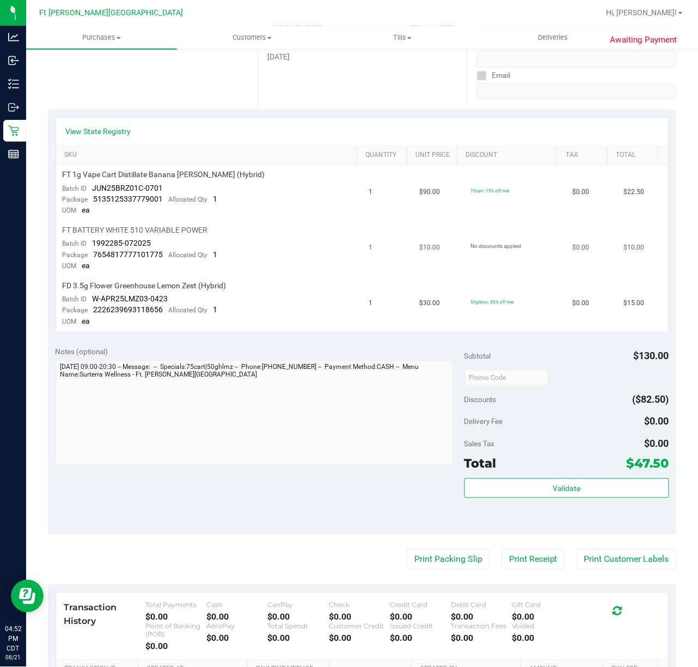
scroll to position [218, 0]
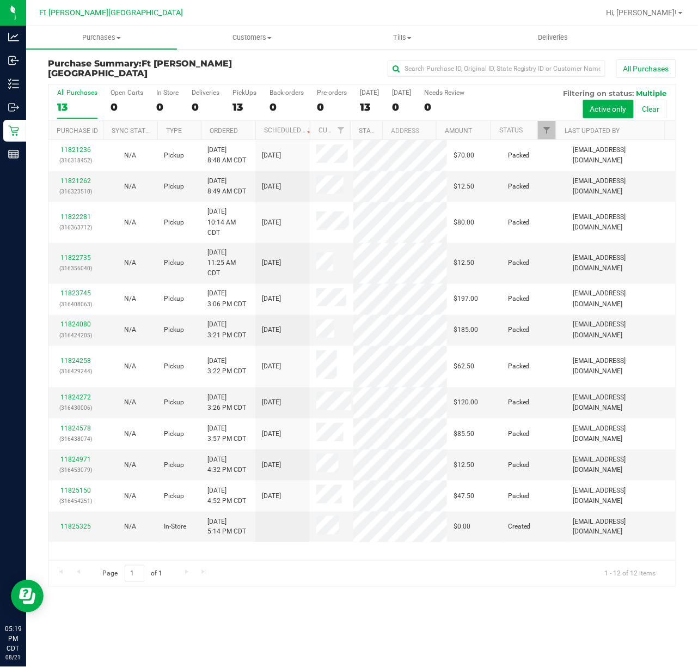
drag, startPoint x: 347, startPoint y: 385, endPoint x: 334, endPoint y: 587, distance: 202.6
click at [334, 587] on div "All Purchases 13 Open Carts 0 In Store 0 Deliveries 0 PickUps 13 Back-orders 0 …" at bounding box center [362, 335] width 629 height 503
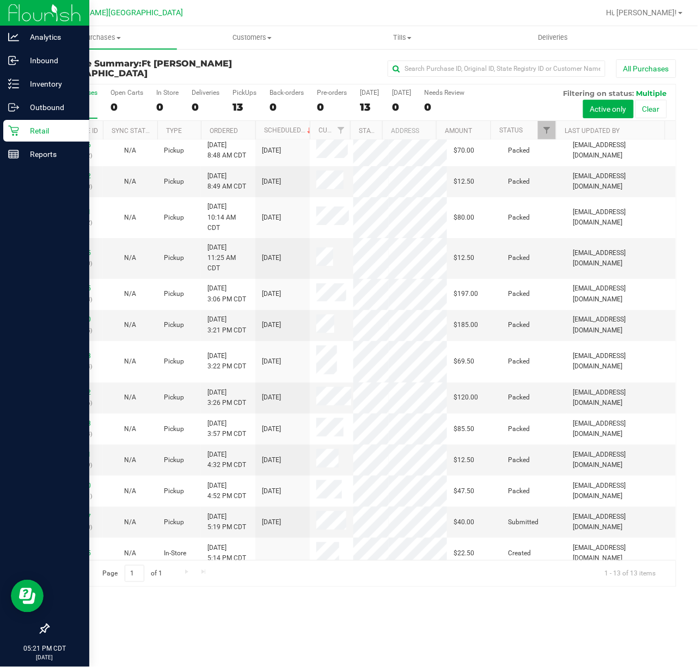
scroll to position [5, 0]
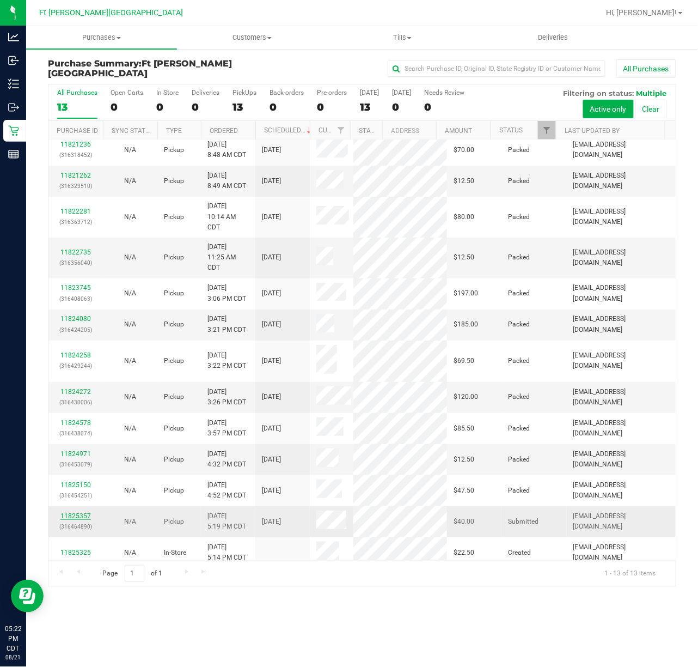
click at [86, 512] on link "11825357" at bounding box center [75, 516] width 31 height 8
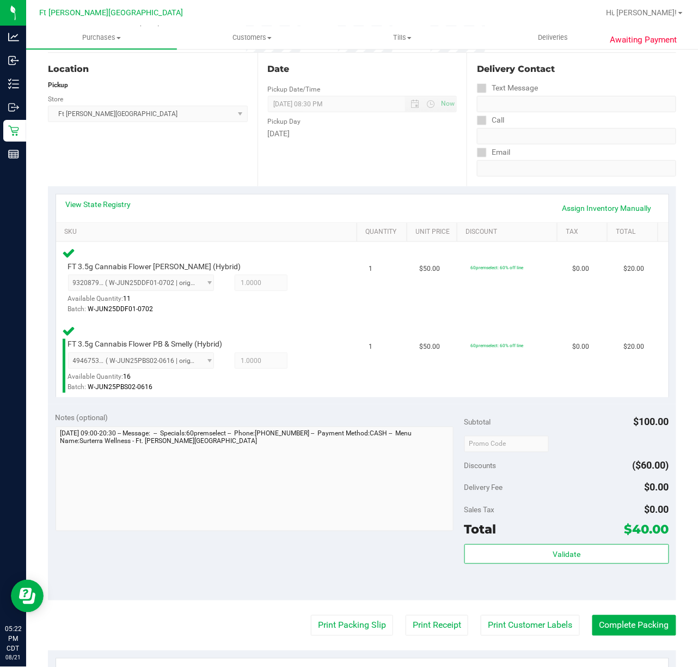
scroll to position [290, 0]
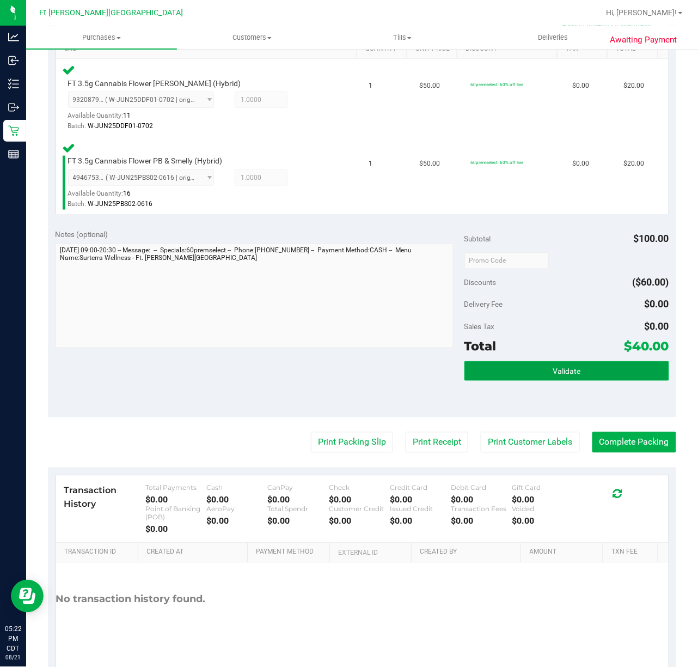
click at [569, 367] on span "Validate" at bounding box center [567, 371] width 28 height 9
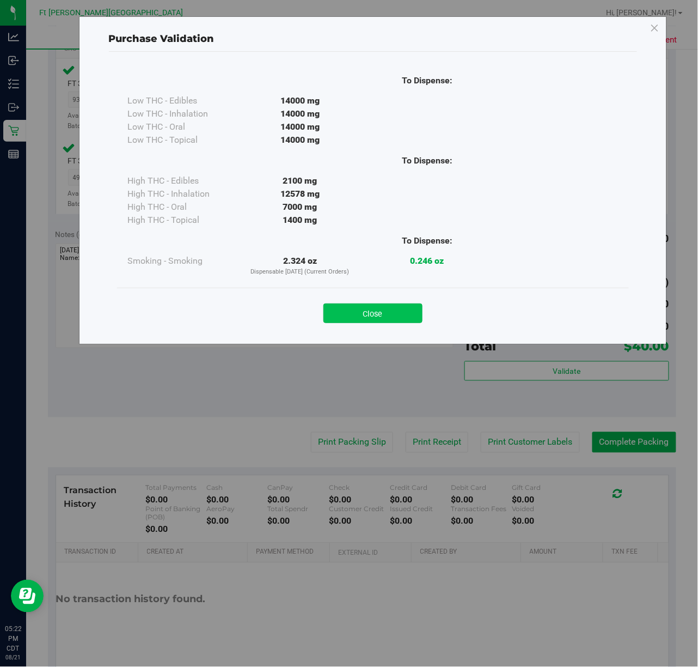
click at [340, 312] on button "Close" at bounding box center [373, 313] width 99 height 20
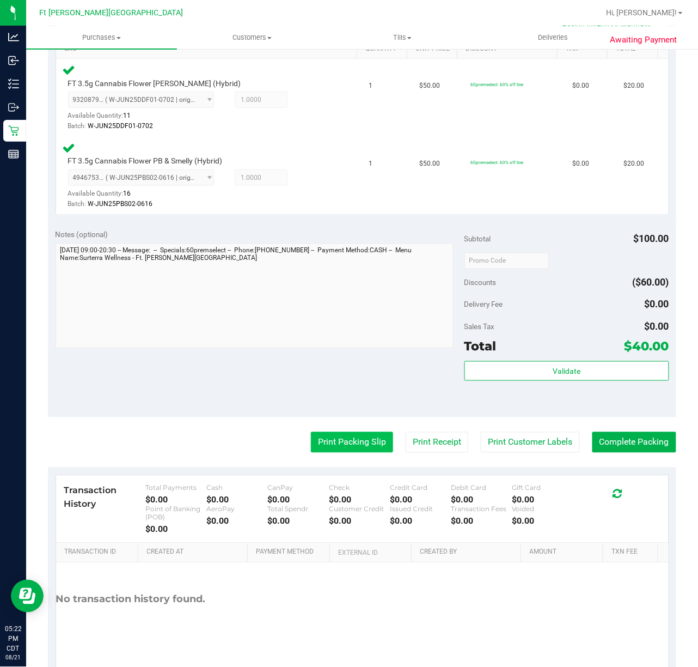
click at [336, 448] on button "Print Packing Slip" at bounding box center [352, 442] width 82 height 21
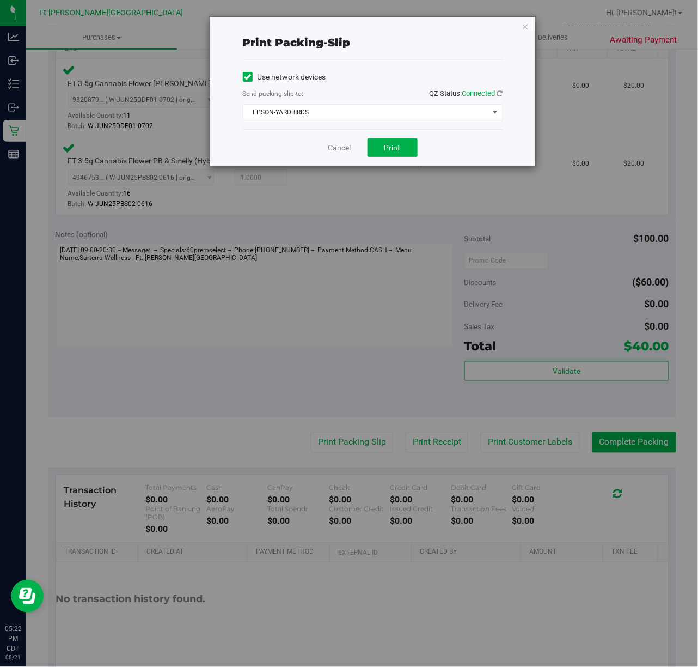
click at [403, 160] on div "Cancel Print" at bounding box center [373, 147] width 260 height 37
click at [397, 152] on span "Print" at bounding box center [393, 147] width 16 height 9
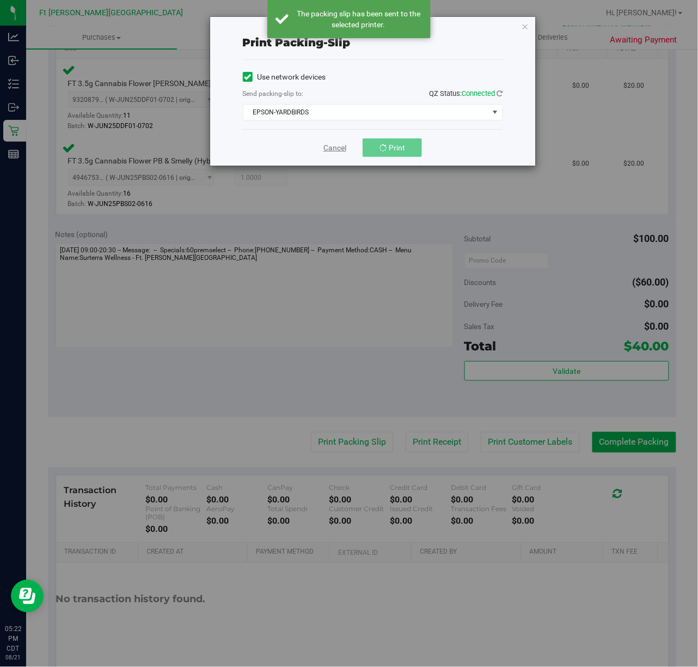
click at [341, 148] on link "Cancel" at bounding box center [335, 147] width 23 height 11
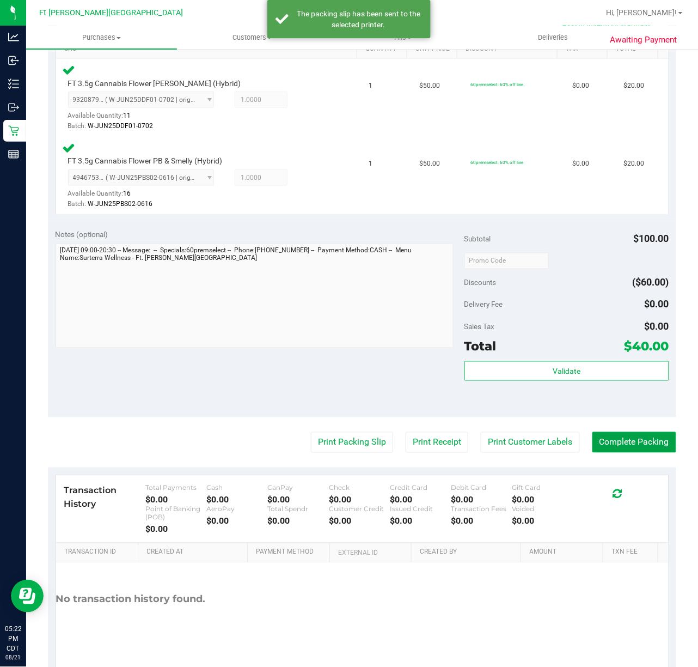
click at [615, 440] on button "Complete Packing" at bounding box center [635, 442] width 84 height 21
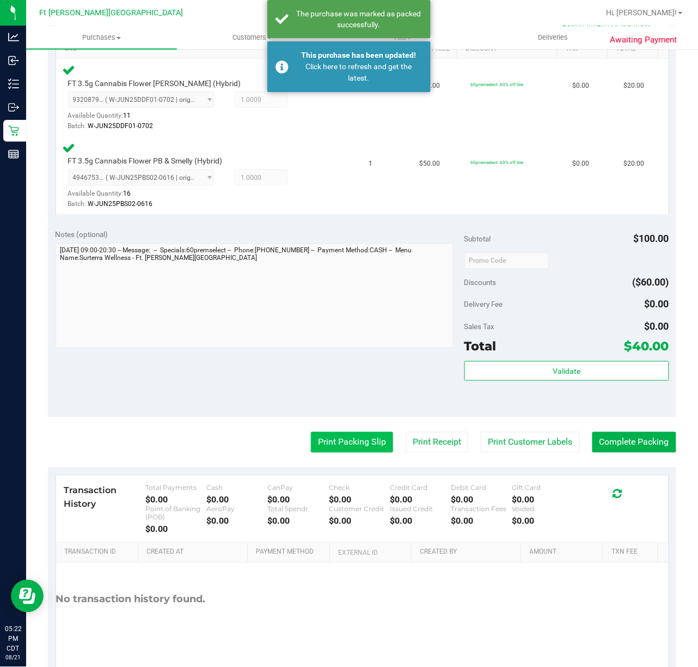
click at [366, 434] on button "Print Packing Slip" at bounding box center [352, 442] width 82 height 21
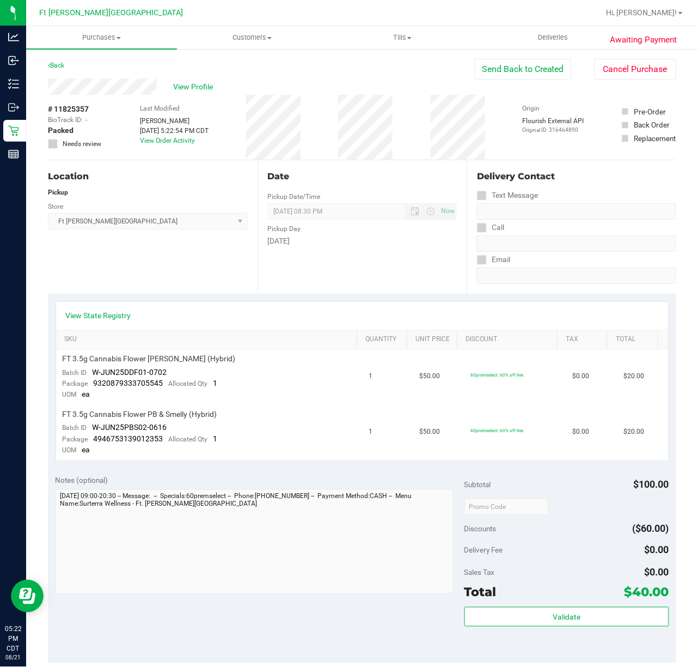
scroll to position [278, 0]
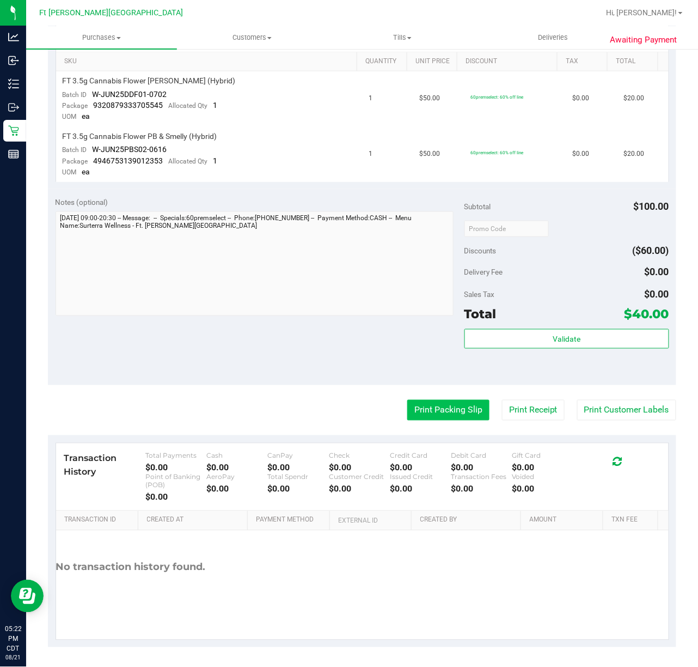
click at [434, 417] on button "Print Packing Slip" at bounding box center [449, 410] width 82 height 21
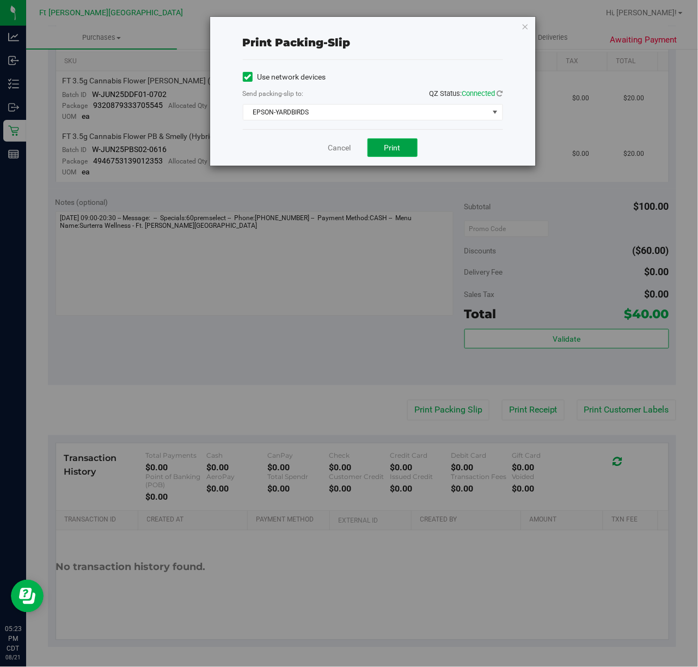
click at [380, 144] on button "Print" at bounding box center [393, 147] width 50 height 19
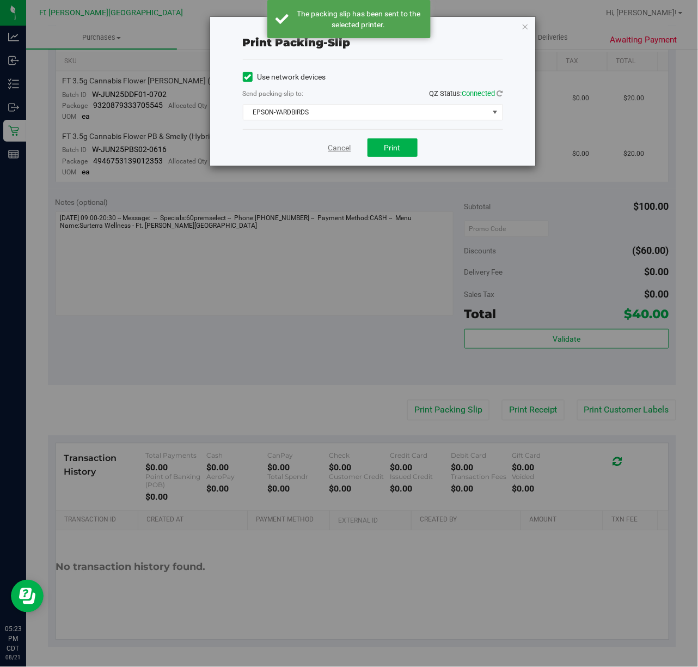
click at [339, 154] on link "Cancel" at bounding box center [340, 147] width 23 height 11
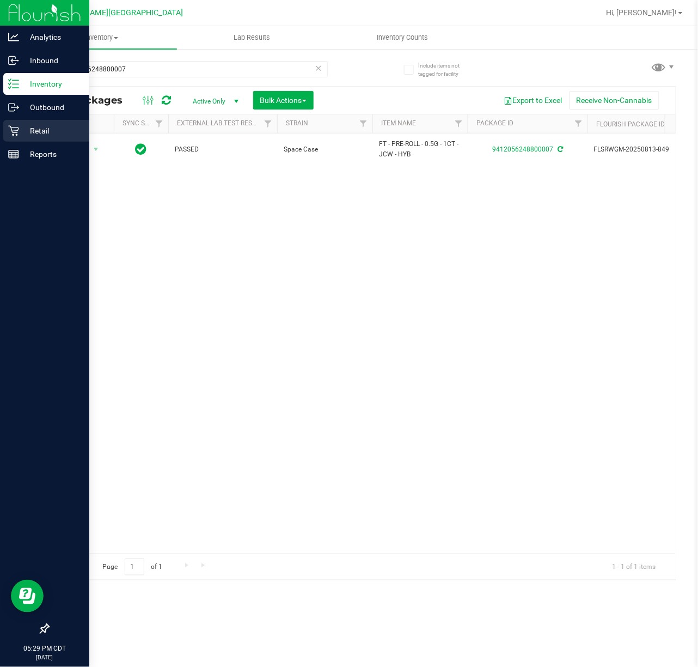
click at [42, 125] on p "Retail" at bounding box center [51, 130] width 65 height 13
